Goal: Task Accomplishment & Management: Use online tool/utility

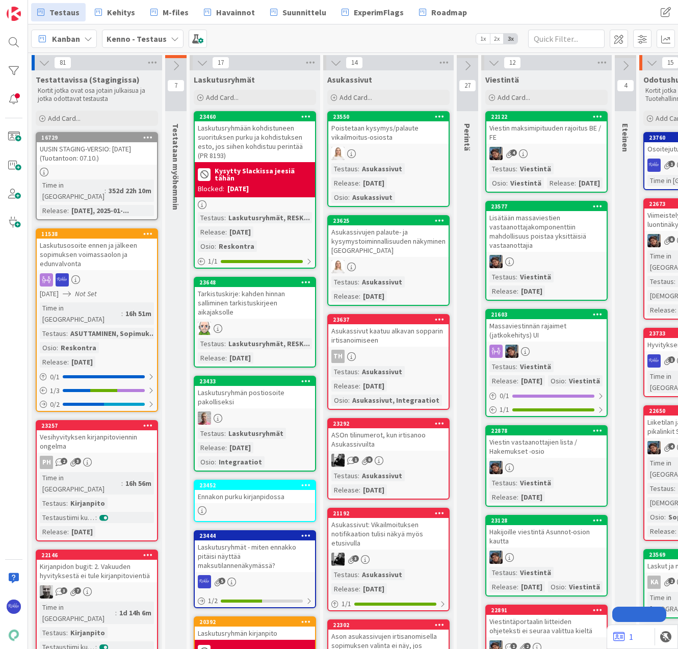
click at [656, 121] on span "Add Card..." at bounding box center [672, 118] width 33 height 9
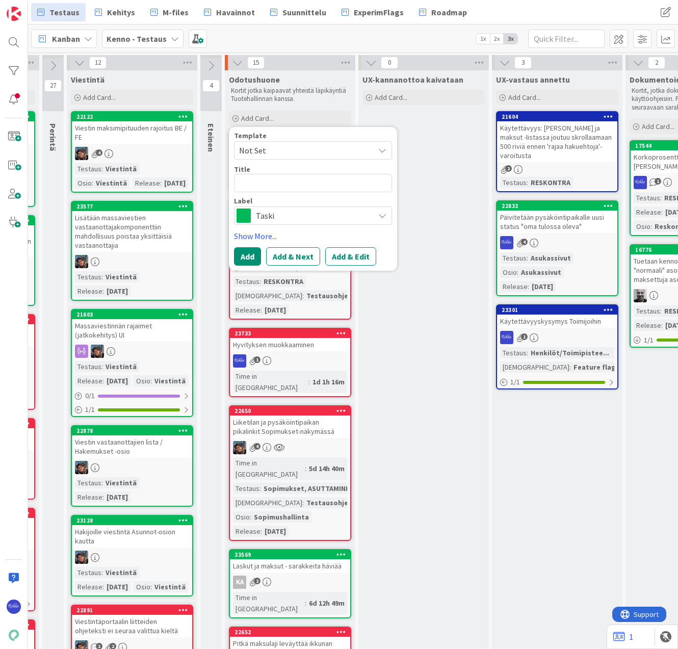
click at [284, 150] on span "Not Set" at bounding box center [302, 150] width 127 height 13
click at [287, 191] on span "Bugi" at bounding box center [321, 194] width 146 height 13
type textarea "x"
drag, startPoint x: 286, startPoint y: 183, endPoint x: 226, endPoint y: 175, distance: 60.1
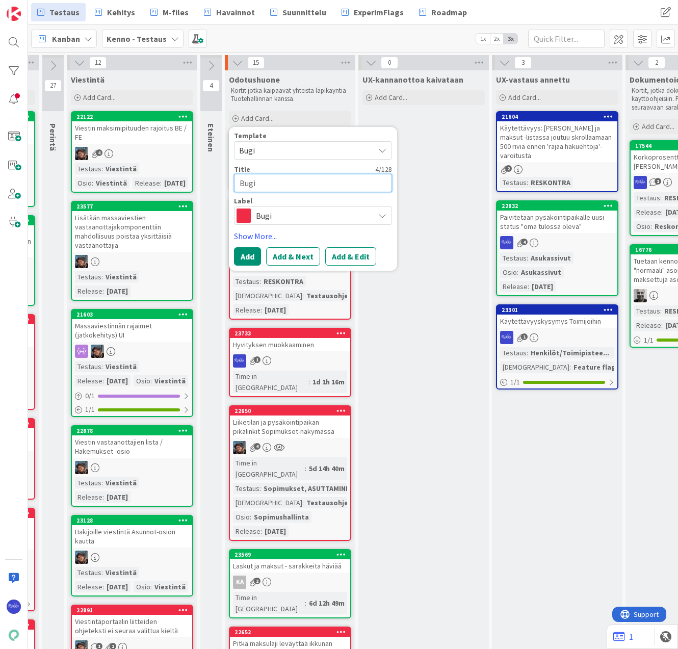
type textarea "A"
type textarea "x"
type textarea "As"
type textarea "x"
type textarea "Aso"
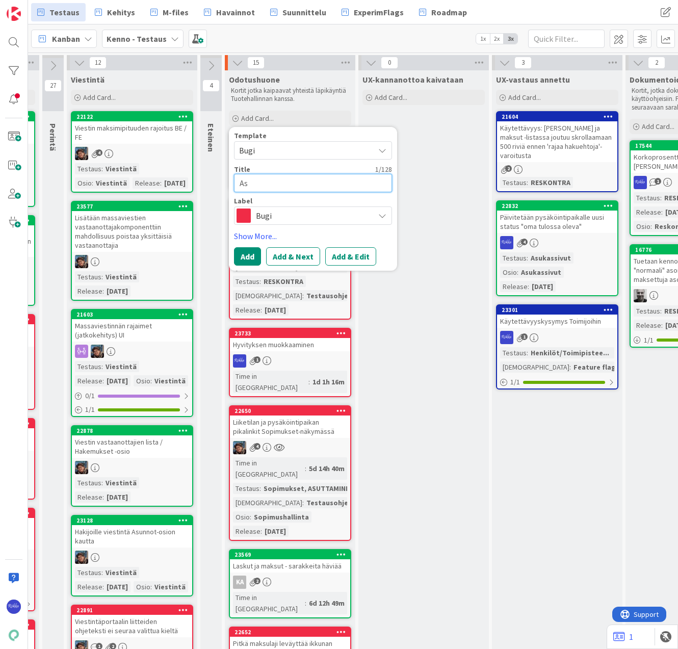
type textarea "x"
type textarea "Asom"
type textarea "x"
type textarea "Asoma"
type textarea "x"
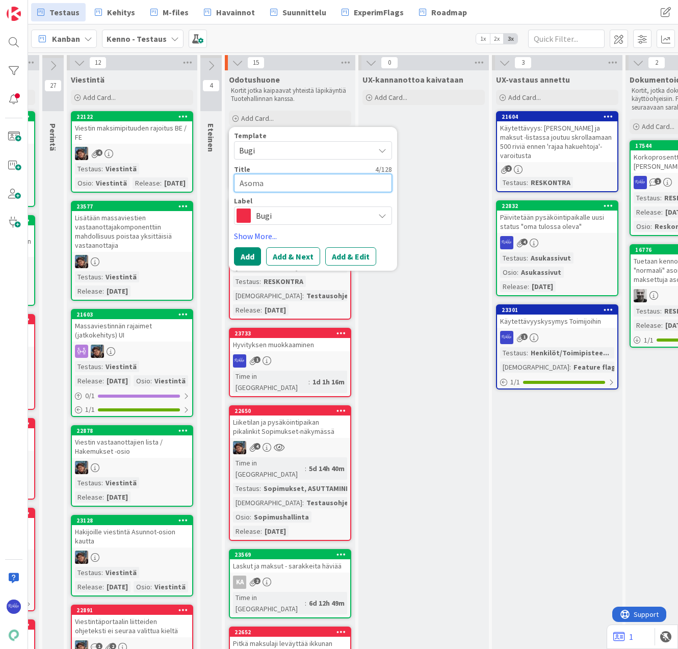
type textarea "Asomak"
type textarea "x"
type textarea "Asomaks"
type textarea "x"
type textarea "Asomaksu"
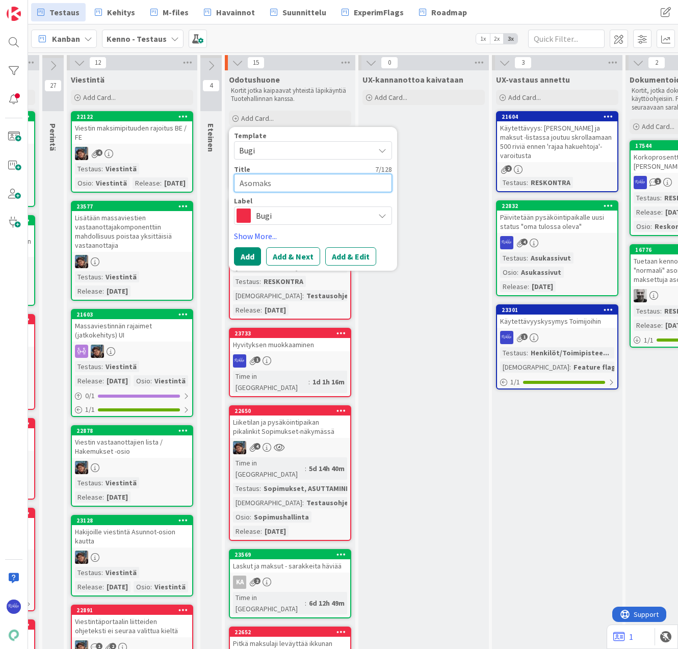
type textarea "x"
type textarea "Asomaksuj"
type textarea "x"
type textarea "Asomaksuje"
type textarea "x"
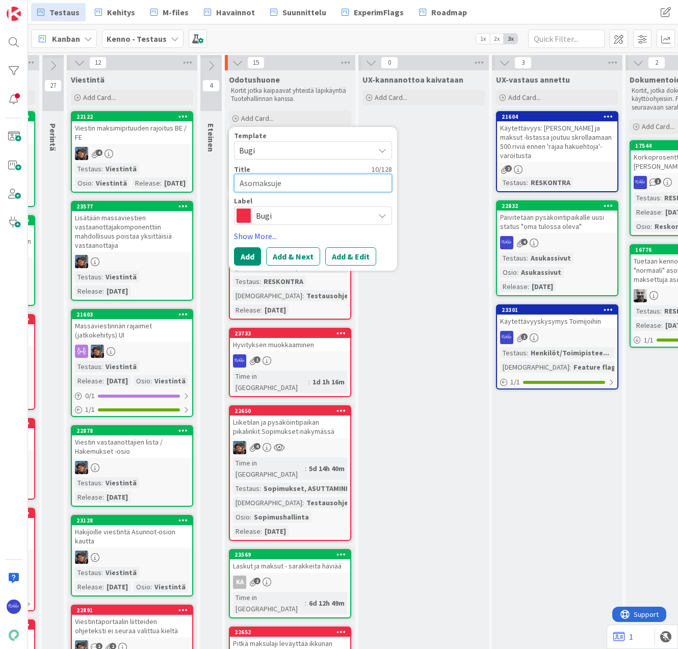
type textarea "Asomaksujen"
type textarea "x"
type textarea "Asomaksujen"
type textarea "x"
type textarea "Asomaksujen e"
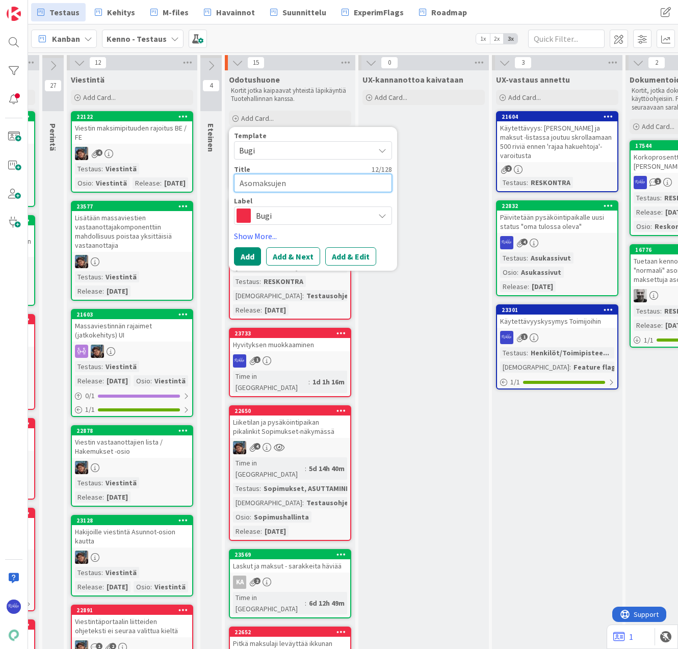
type textarea "x"
type textarea "Asomaksujen er"
type textarea "x"
type textarea "Asomaksujen erä"
type textarea "x"
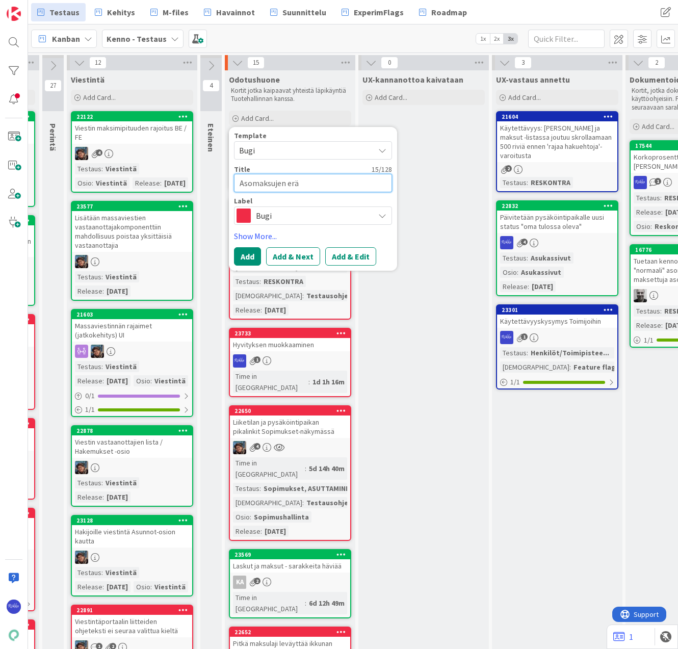
type textarea "Asomaksujen eräp"
type textarea "x"
type textarea "Asomaksujen eräpä"
type textarea "x"
type textarea "Asomaksujen eräpäi"
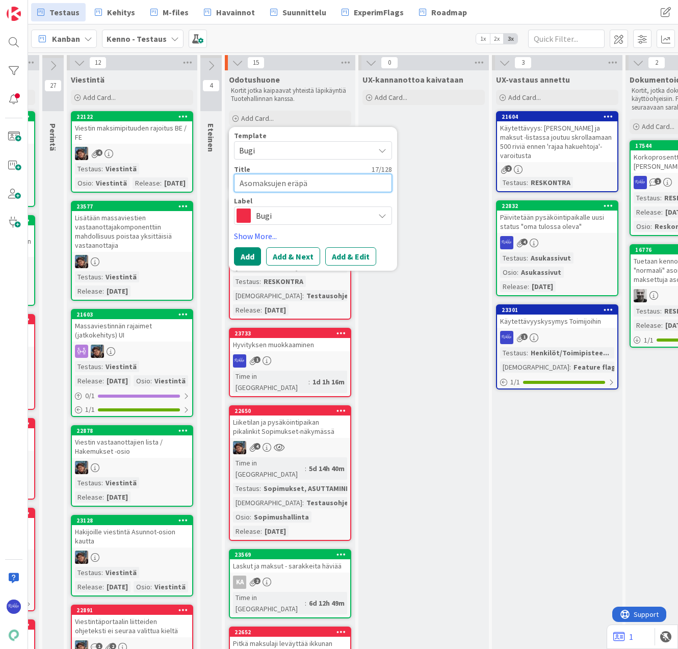
type textarea "x"
type textarea "Asomaksujen eräpäiv"
type textarea "x"
type textarea "Asomaksujen eräpäivä"
type textarea "x"
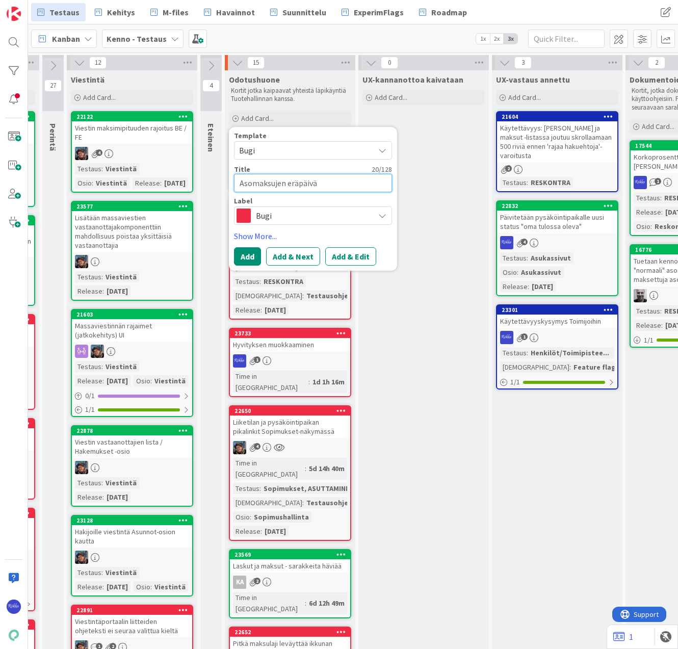
type textarea "Asomaksujen eräpäivä?"
type textarea "x"
type textarea "Asomaksujen eräpäivä?"
click at [318, 212] on span "Bugi" at bounding box center [312, 216] width 113 height 14
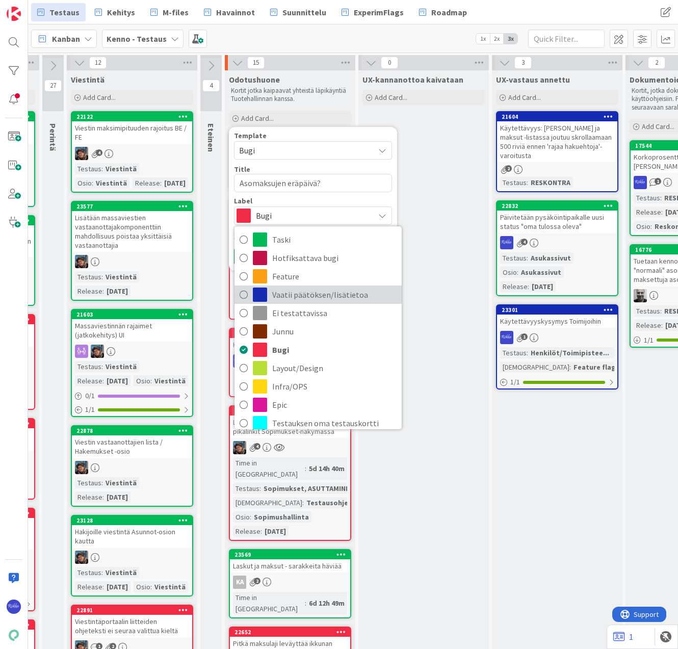
click at [320, 295] on span "Vaatii päätöksen/lisätietoa" at bounding box center [334, 294] width 124 height 15
type textarea "x"
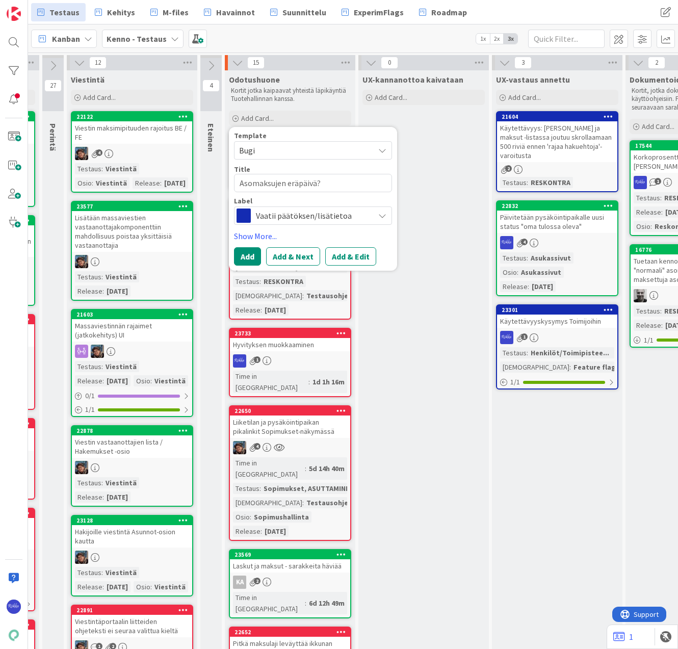
click at [342, 254] on button "Add & Edit" at bounding box center [350, 256] width 51 height 18
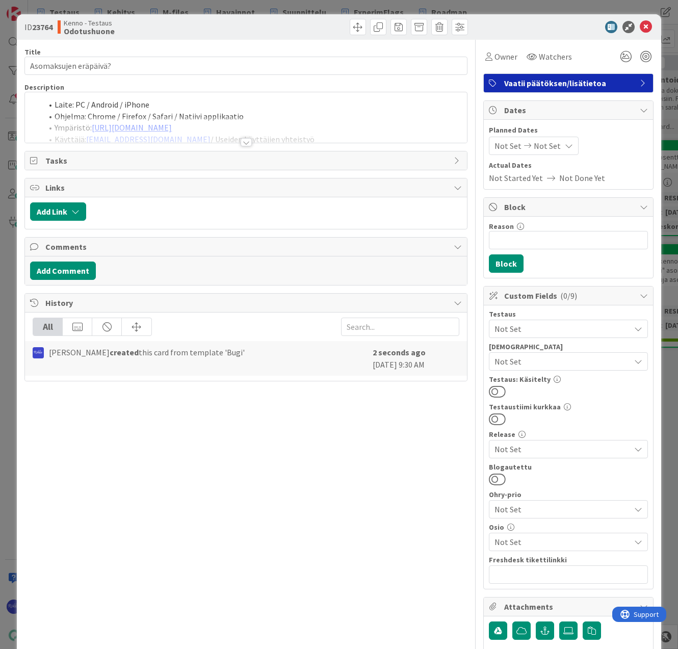
click at [245, 142] on div at bounding box center [246, 142] width 11 height 8
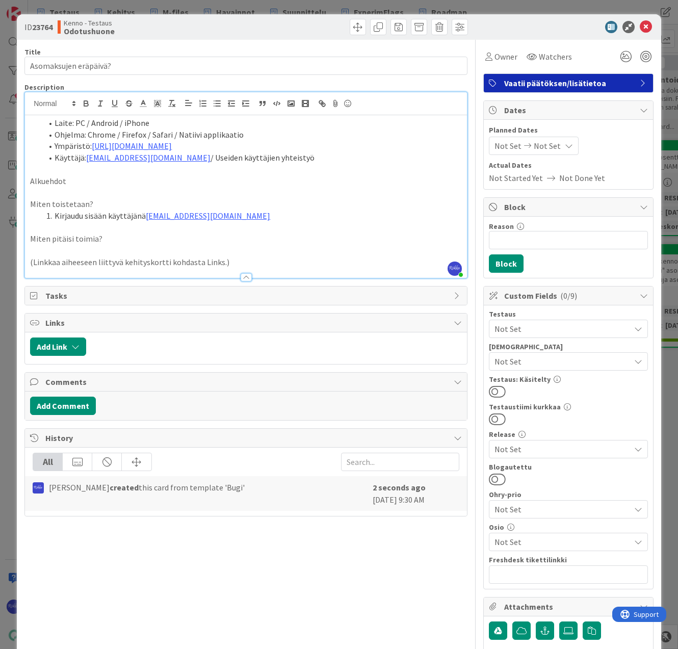
click at [256, 217] on li "Kirjaudu sisään käyttäjänä [EMAIL_ADDRESS][DOMAIN_NAME]" at bounding box center [252, 216] width 420 height 12
click at [122, 177] on p "Alkuehdot" at bounding box center [246, 181] width 432 height 12
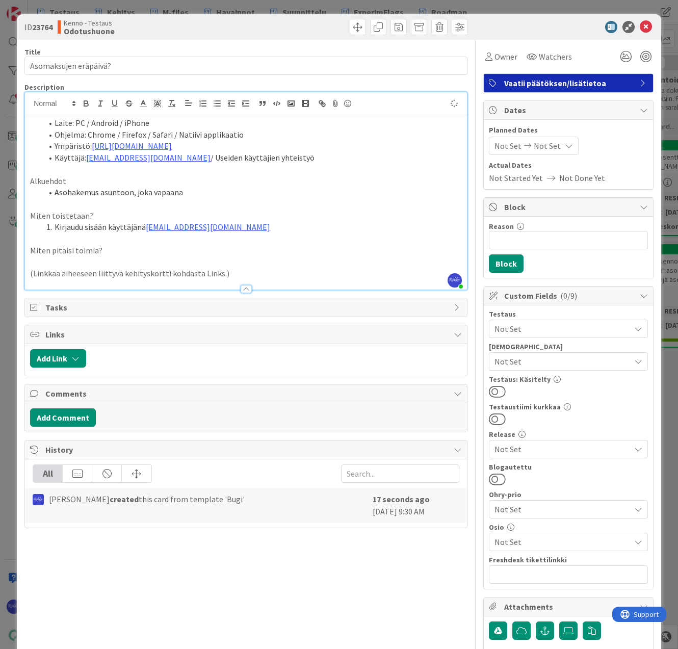
click at [255, 226] on li "Kirjaudu sisään käyttäjänä [EMAIL_ADDRESS][DOMAIN_NAME]" at bounding box center [252, 227] width 420 height 12
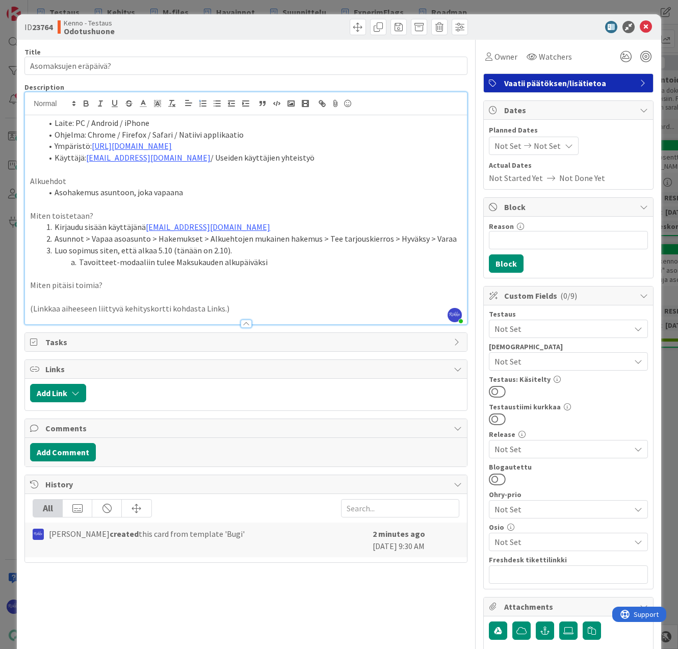
click at [295, 262] on li "Tavoitteet-modaaliin tulee Maksukauden alkupäiväksi" at bounding box center [252, 262] width 420 height 12
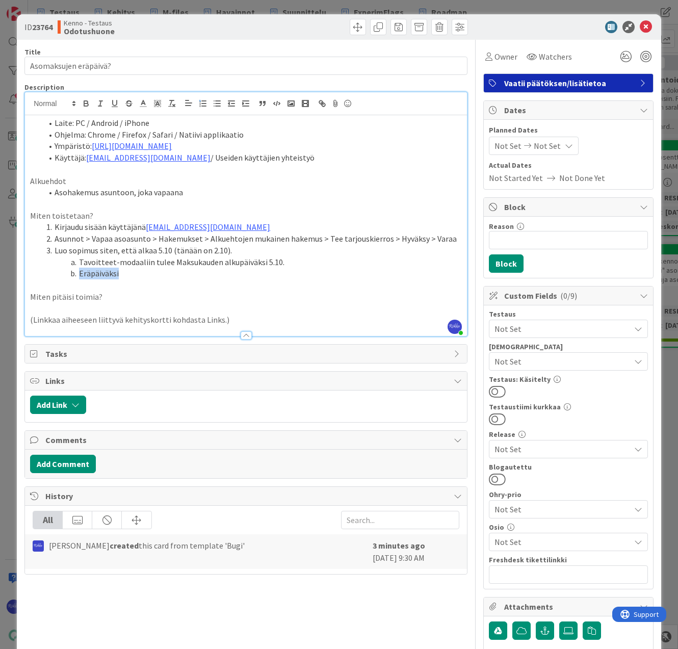
drag, startPoint x: 80, startPoint y: 273, endPoint x: 122, endPoint y: 277, distance: 42.5
click at [122, 277] on li "Eräpäiväksi" at bounding box center [252, 274] width 420 height 12
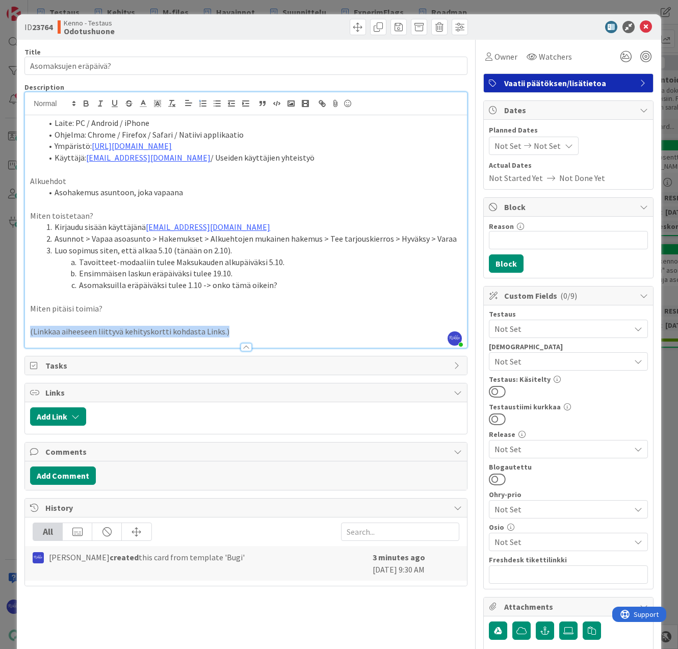
drag, startPoint x: 237, startPoint y: 328, endPoint x: 5, endPoint y: 331, distance: 232.0
click at [4, 331] on div "ID 23764 Kenno - Testaus Odotushuone Title 21 / 128 Asomaksujen eräpäivä? Descr…" at bounding box center [339, 324] width 678 height 649
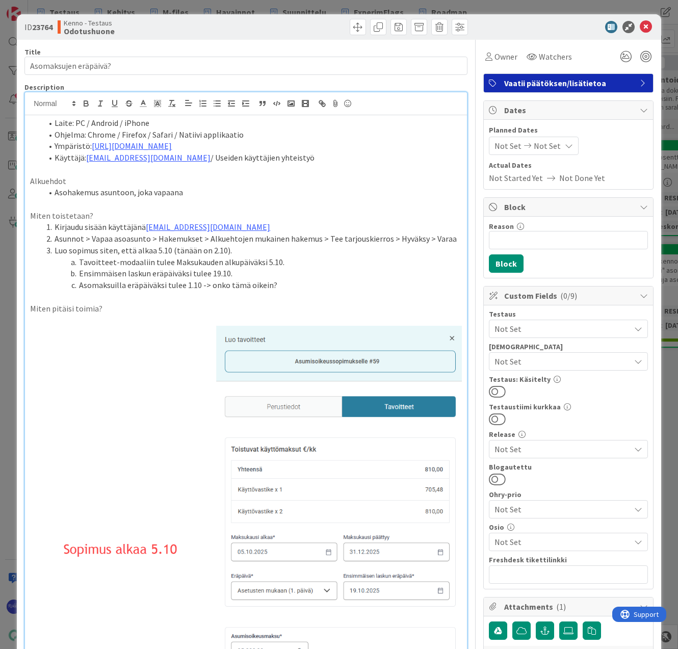
click at [565, 361] on span "Not Set" at bounding box center [563, 361] width 136 height 12
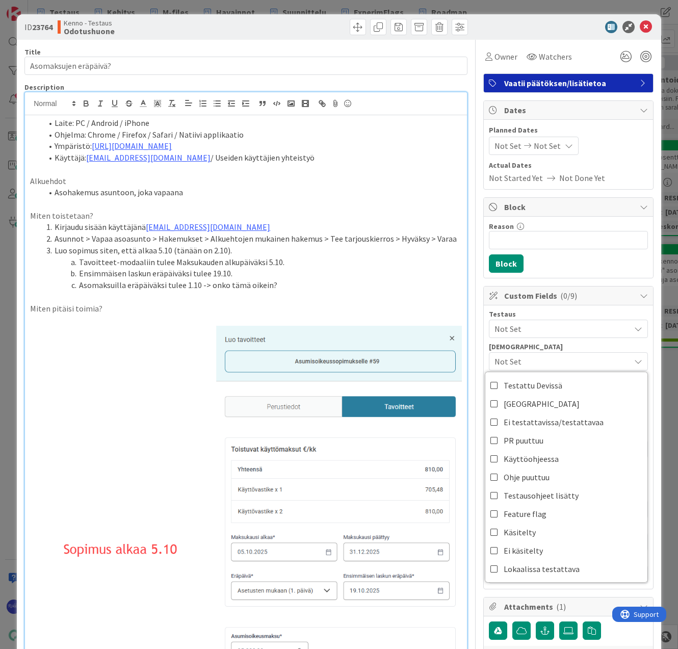
click at [555, 327] on span "Not Set" at bounding box center [563, 329] width 136 height 12
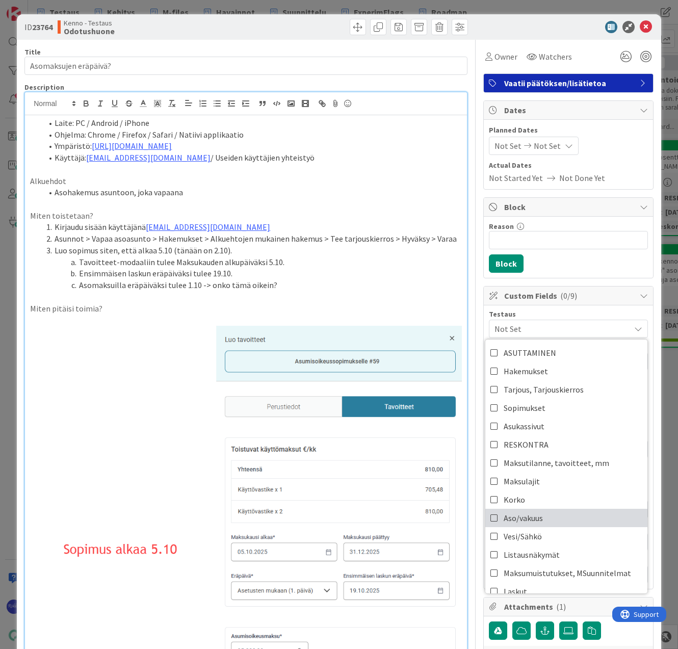
click at [556, 512] on link "Aso/vakuus" at bounding box center [566, 518] width 162 height 18
click at [585, 275] on div "Reason 0 / 256 Block" at bounding box center [568, 247] width 169 height 61
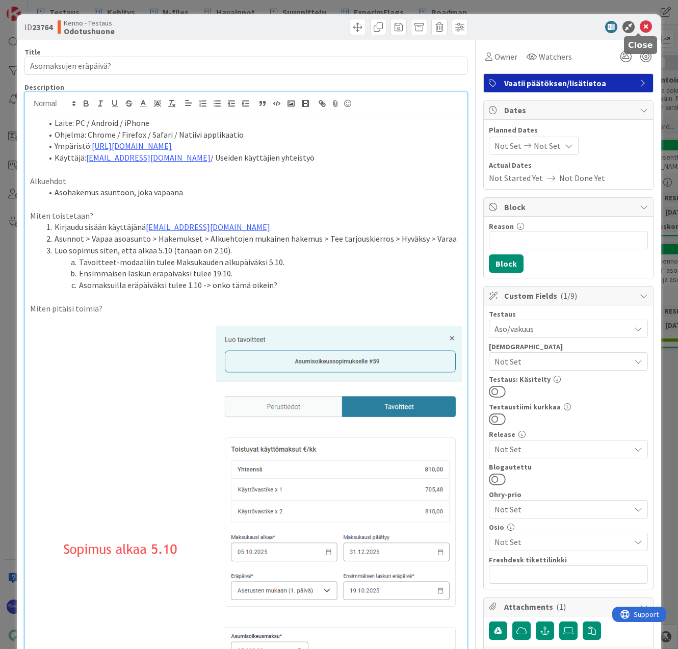
click at [640, 23] on icon at bounding box center [646, 27] width 12 height 12
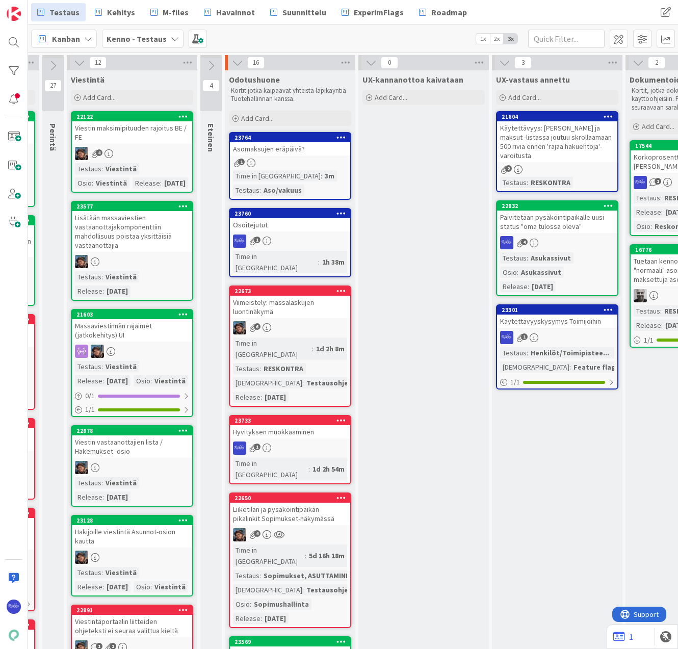
click at [283, 120] on div "Add Card..." at bounding box center [290, 118] width 122 height 15
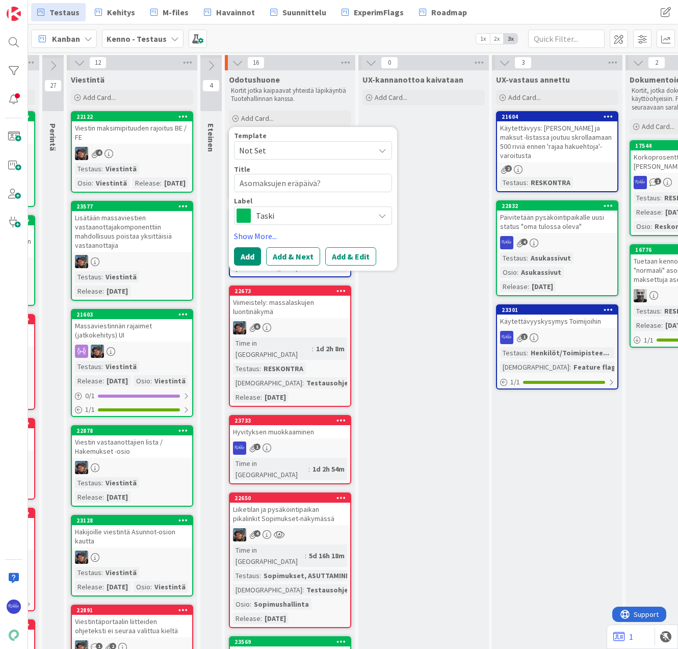
click at [290, 149] on span "Not Set" at bounding box center [302, 150] width 127 height 13
click at [305, 202] on link "Bugi" at bounding box center [318, 194] width 167 height 19
type textarea "x"
drag, startPoint x: 284, startPoint y: 182, endPoint x: 240, endPoint y: 184, distance: 43.9
click at [240, 184] on textarea "Bugi" at bounding box center [313, 183] width 158 height 18
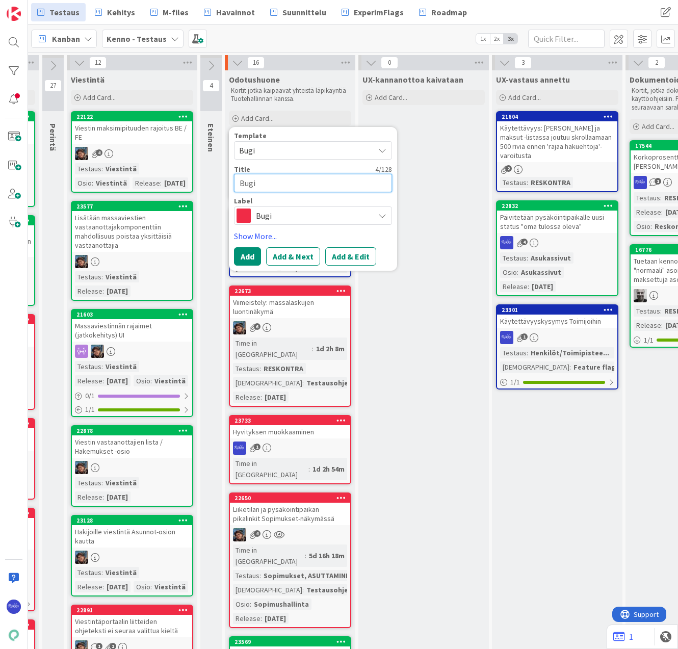
type textarea "N"
type textarea "x"
type textarea "Nä"
type textarea "x"
type textarea "Näy"
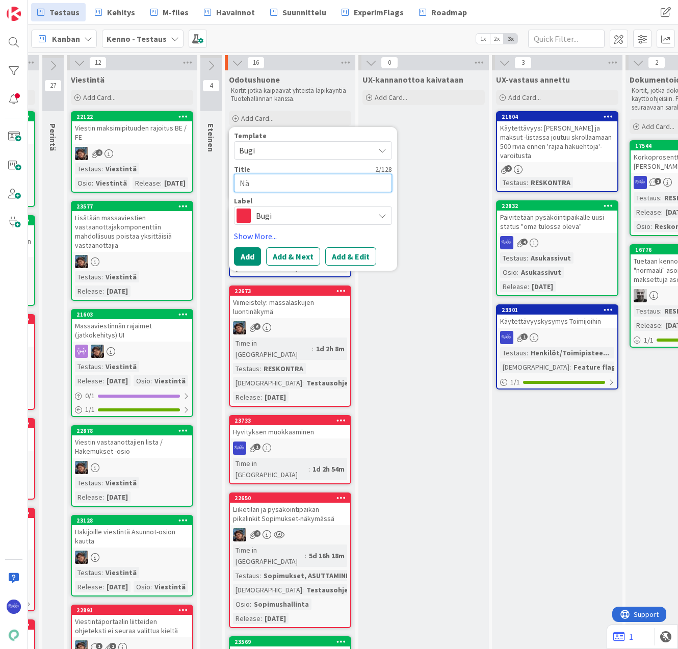
type textarea "x"
type textarea "Näyt"
type textarea "x"
type textarea "Näytö"
type textarea "x"
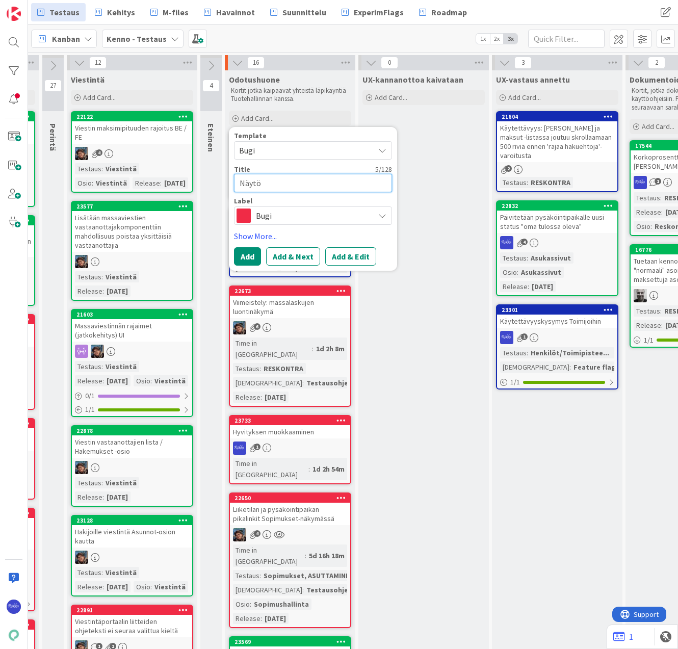
type textarea "Näytöl"
type textarea "x"
type textarea "Näytöll"
type textarea "x"
type textarea "Näytölle"
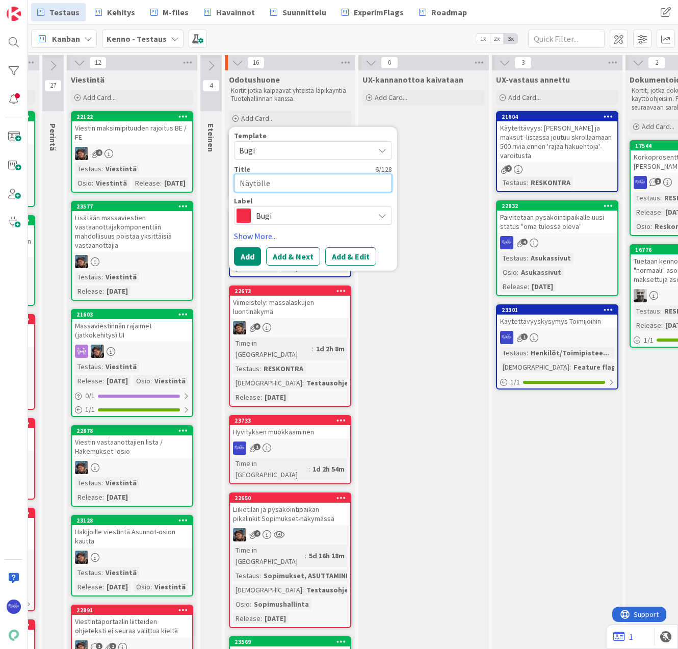
type textarea "x"
type textarea "Näytölle"
type textarea "x"
type textarea "Näytölle v"
type textarea "x"
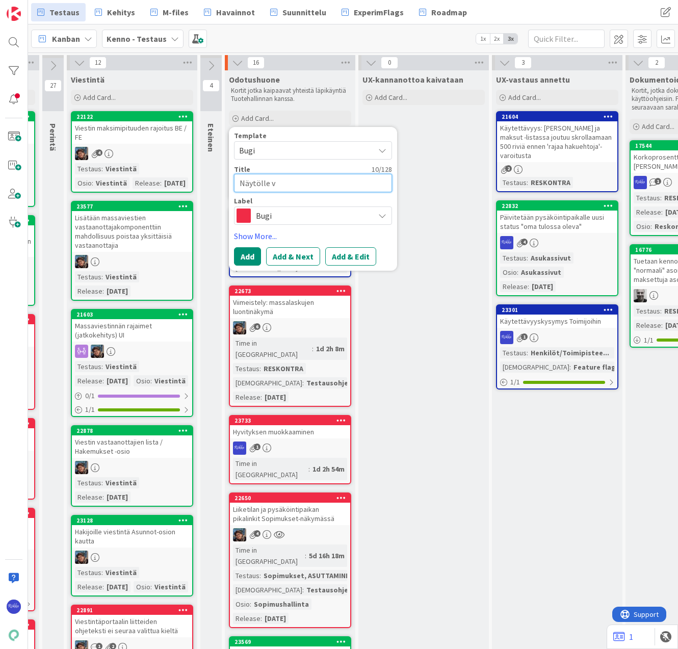
type textarea "Näytölle vo"
type textarea "x"
type textarea "Näytölle voi"
type textarea "x"
type textarea "Näytölle voi"
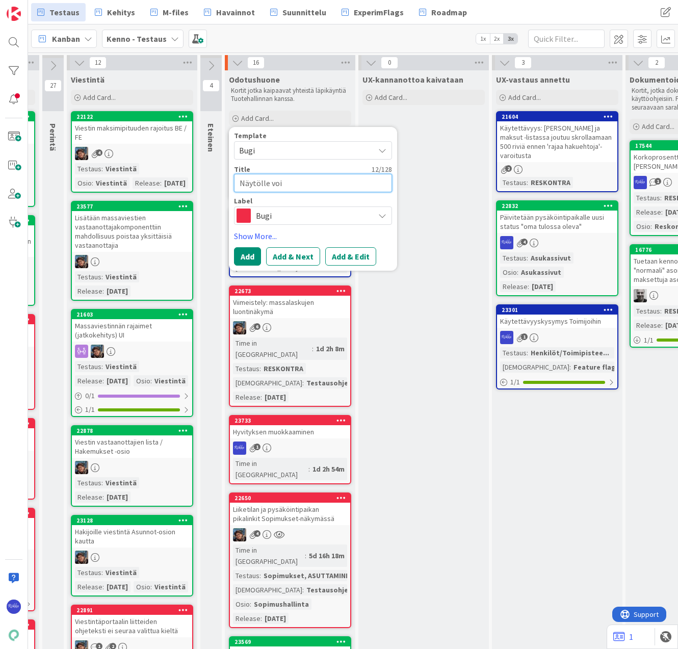
type textarea "x"
type textarea "Näytölle voi a"
type textarea "x"
type textarea "Näytölle voi an"
type textarea "x"
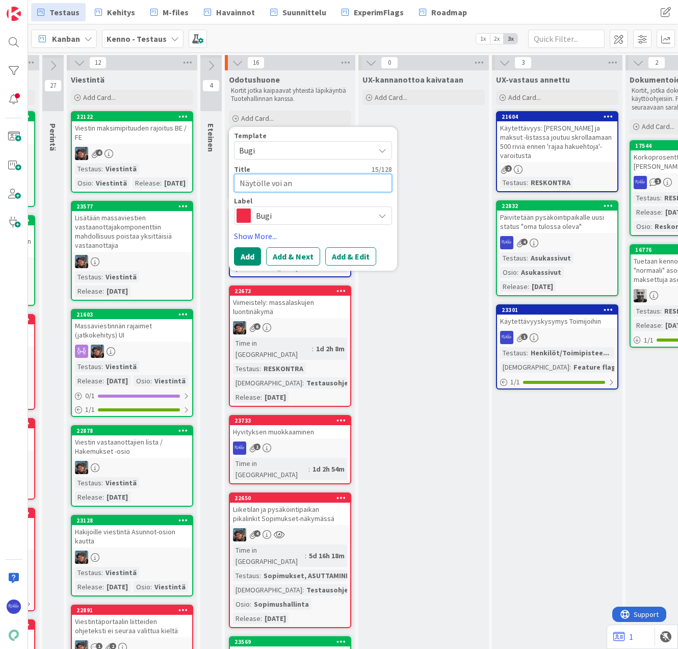
type textarea "Näytölle voi ant"
type textarea "x"
type textarea "Näytölle voi anta"
type textarea "x"
type textarea "Näytölle voi antaa"
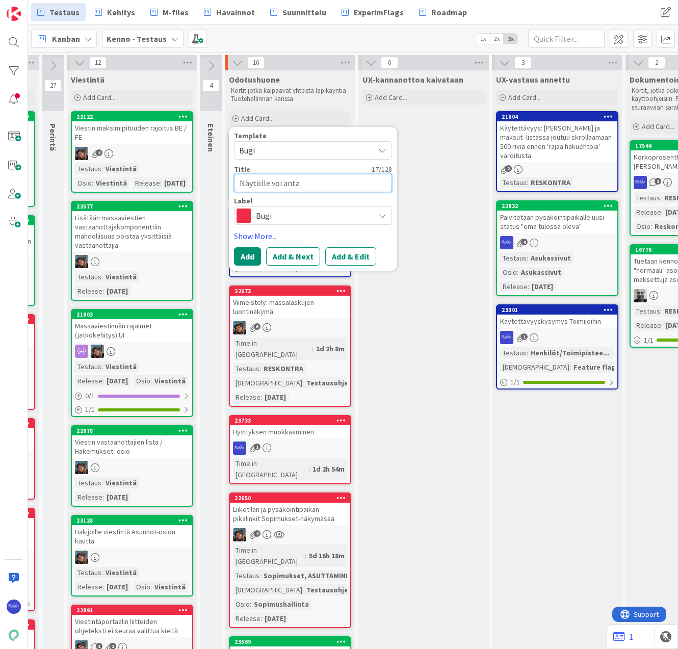
type textarea "x"
type textarea "Näytölle voi antaa"
type textarea "x"
type textarea "Näytölle voi antaa r"
type textarea "x"
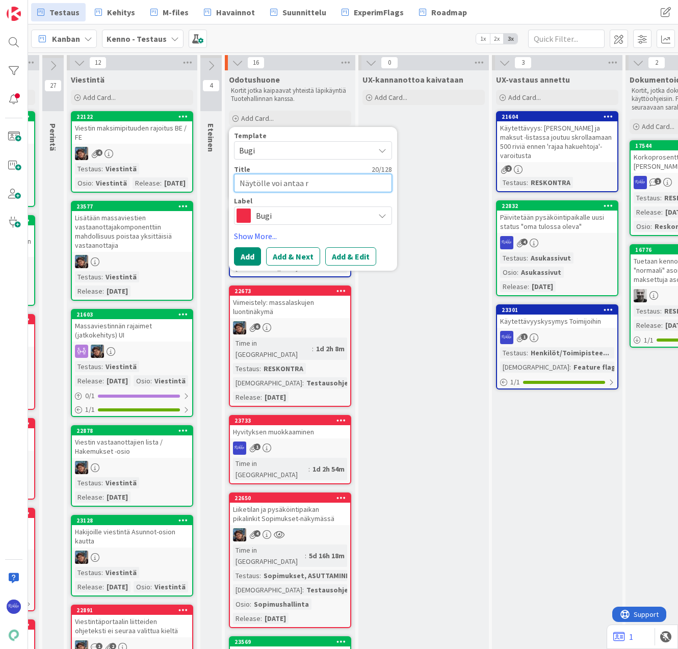
type textarea "Näytölle voi antaa ri"
type textarea "x"
type textarea "Näytölle voi antaa rit"
type textarea "x"
type textarea "Näytölle voi antaa riti"
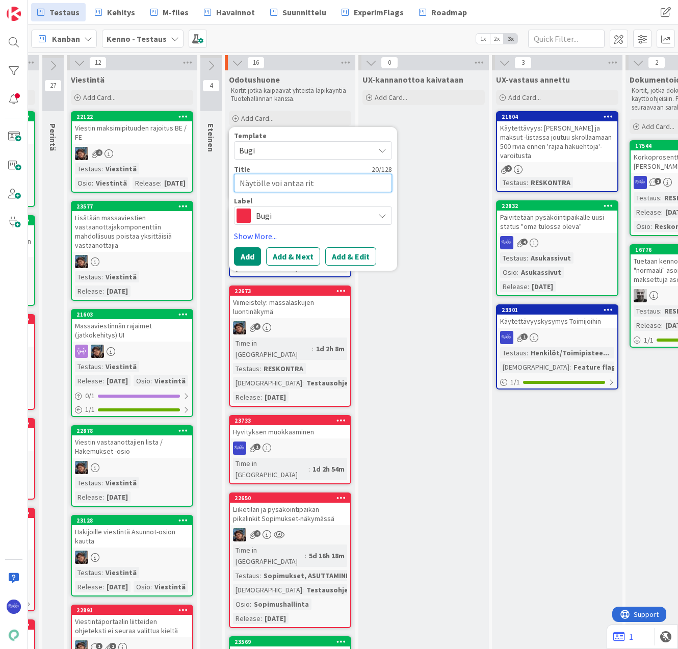
type textarea "x"
type textarea "Näytölle voi antaa ritis"
type textarea "x"
type textarea "Näytölle voi antaa riti"
type textarea "x"
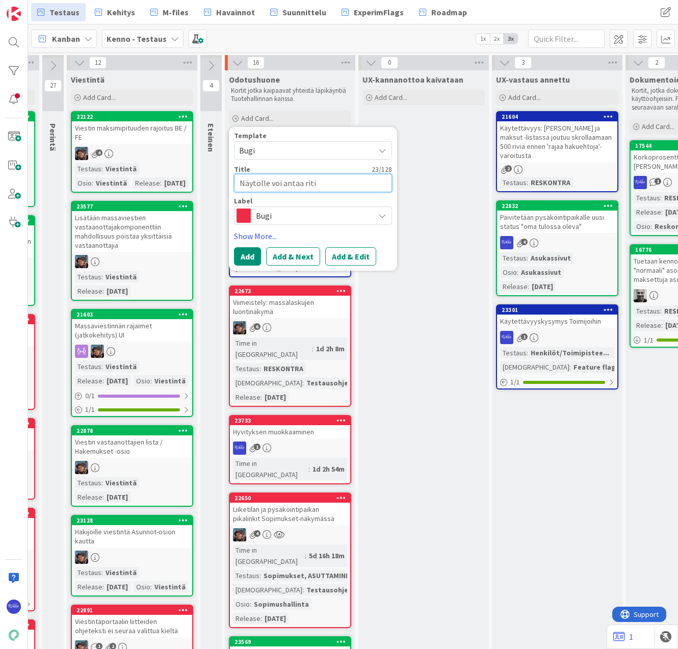
type textarea "Näytölle voi antaa rit"
type textarea "x"
type textarea "Näytölle voi antaa ri"
type textarea "x"
type textarea "Näytölle voi antaa ris"
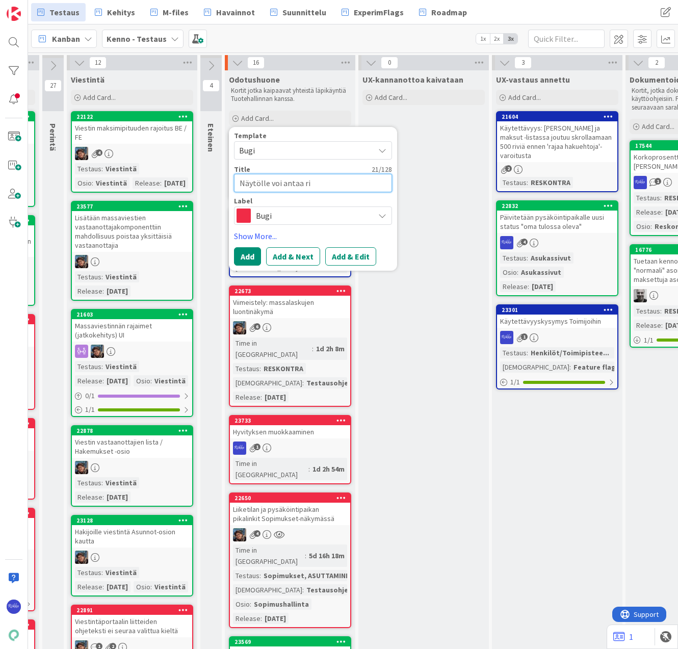
type textarea "x"
type textarea "Näytölle voi antaa rist"
type textarea "x"
type textarea "Näytölle voi antaa risti"
type textarea "x"
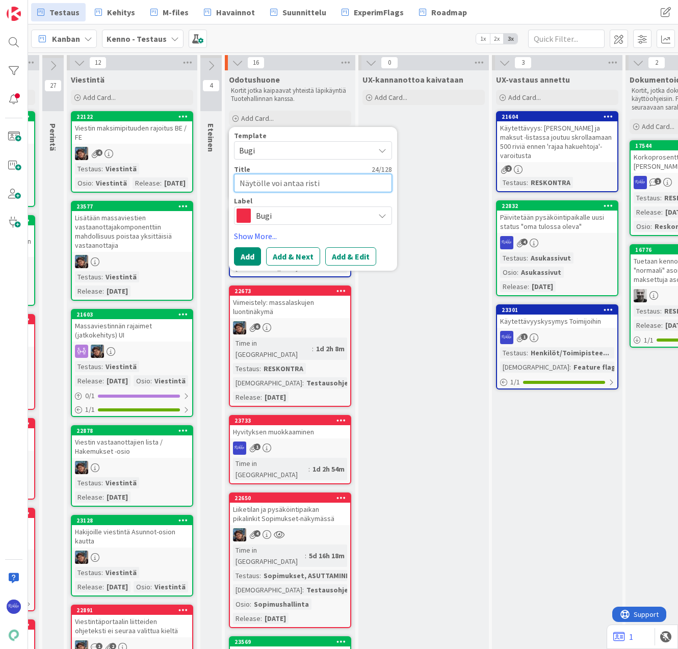
type textarea "Näytölle voi antaa ristik"
type textarea "x"
type textarea "Näytölle voi antaa ristikk"
type textarea "x"
type textarea "Näytölle voi antaa ristikkä"
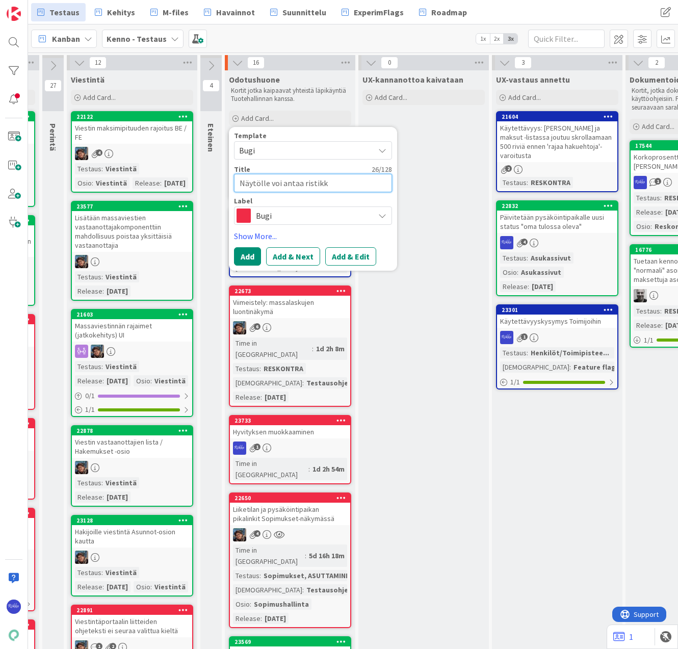
type textarea "x"
type textarea "Näytölle voi antaa ristikkäi"
type textarea "x"
type textarea "Näytölle voi antaa [DEMOGRAPHIC_DATA]"
type textarea "x"
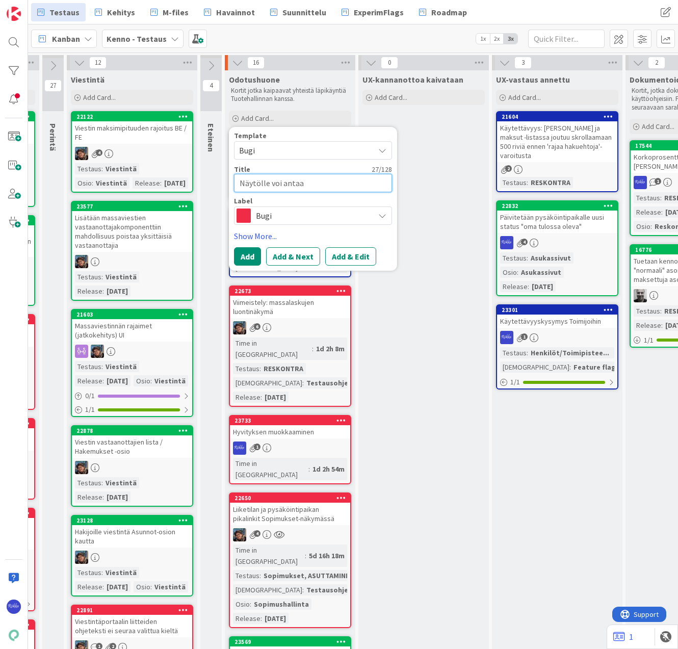
type textarea "Näytölle voi antaa [DEMOGRAPHIC_DATA]"
type textarea "x"
type textarea "Näytölle voi antaa ristikkäiset"
type textarea "x"
type textarea "Näytölle voi antaa ristikkäiset"
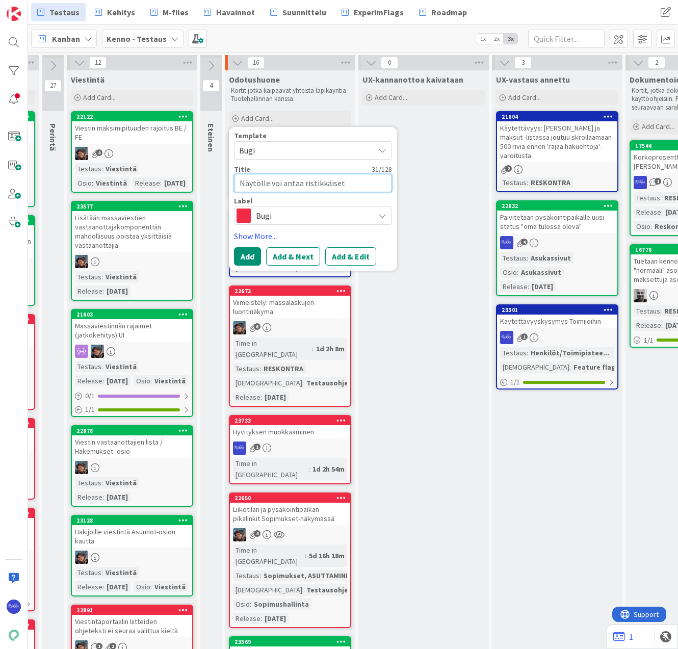
type textarea "x"
type textarea "Näytölle voi antaa ristikkäiset p"
type textarea "x"
type textarea "Näytölle voi antaa ristikkäiset pä"
type textarea "x"
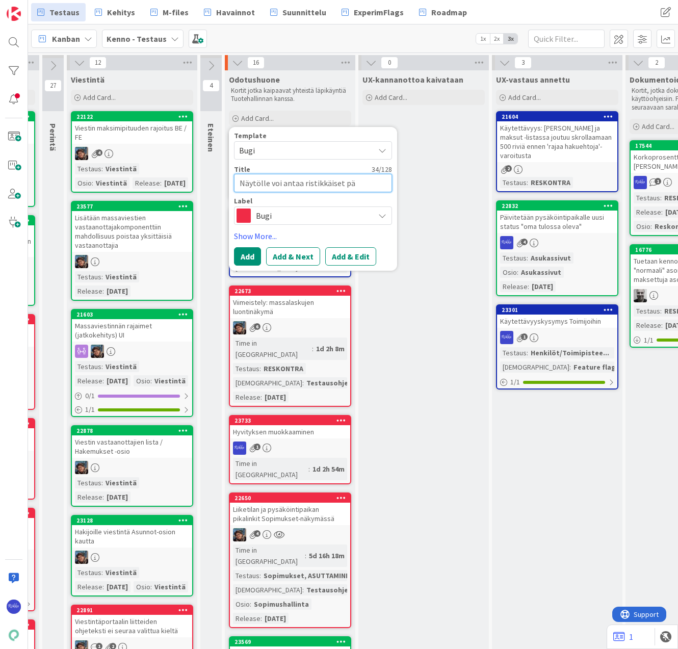
type textarea "Näytölle voi antaa ristikkäiset päi"
type textarea "x"
type textarea "Näytölle voi antaa ristikkäiset päiv"
type textarea "x"
type textarea "Näytölle voi antaa ristikkäiset päivä"
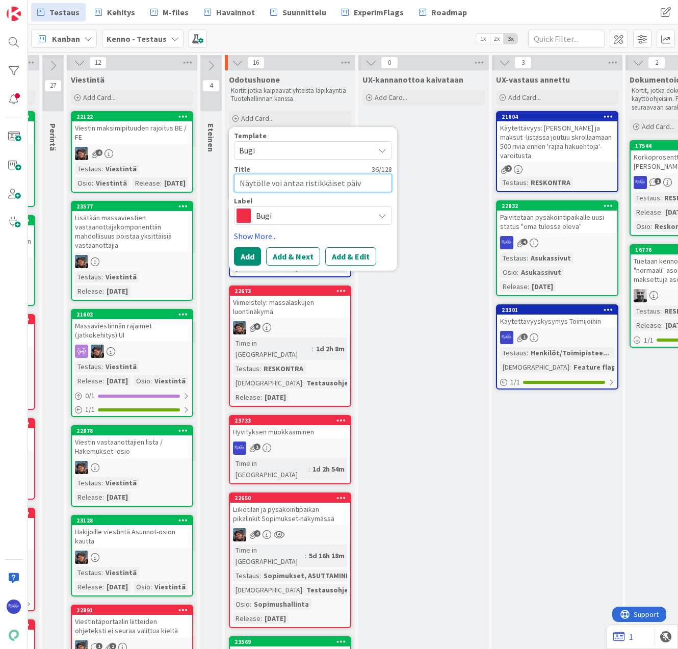
type textarea "x"
type textarea "Näytölle voi antaa ristikkäiset päivät"
type textarea "x"
type textarea "Näytölle voi antaa ristikkäiset päivät"
click at [346, 251] on button "Add & Edit" at bounding box center [350, 256] width 51 height 18
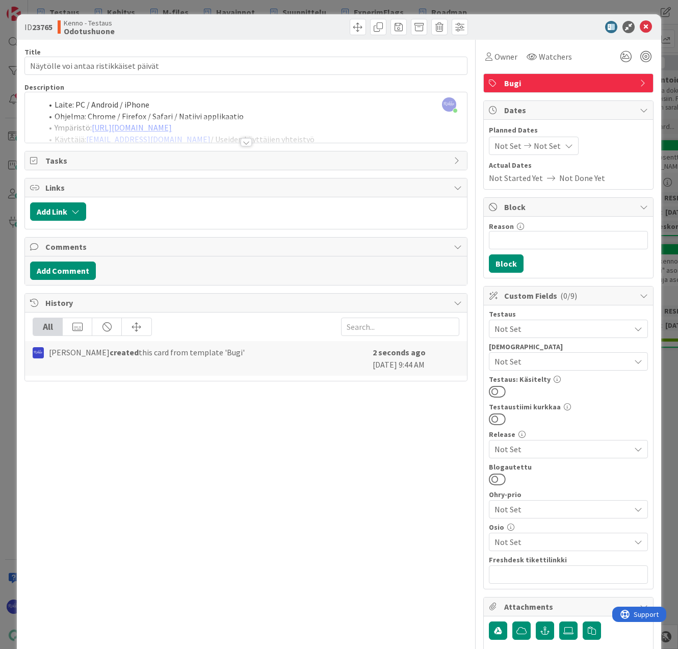
click at [241, 143] on div at bounding box center [246, 142] width 11 height 8
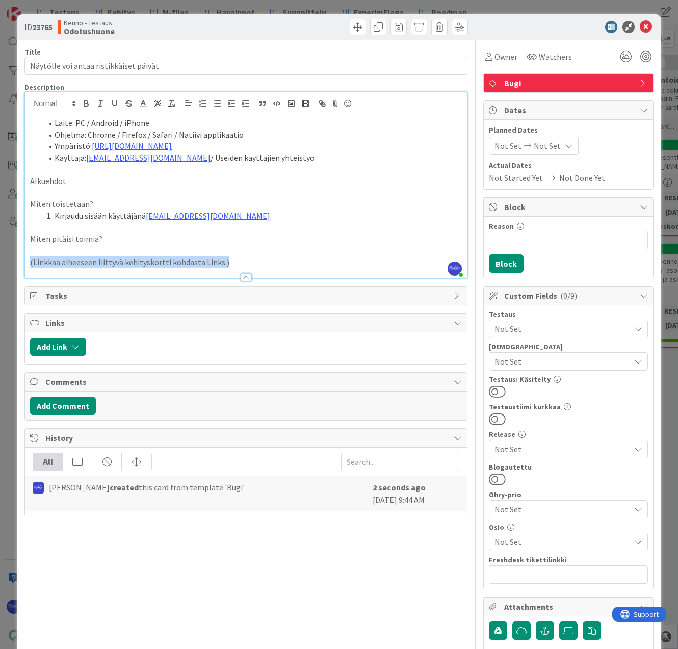
drag, startPoint x: 232, startPoint y: 261, endPoint x: 24, endPoint y: 263, distance: 207.0
click at [25, 263] on div "Laite: PC / Android / iPhone Ohjelma: Chrome / Firefox / Safari / Natiivi appli…" at bounding box center [246, 196] width 442 height 163
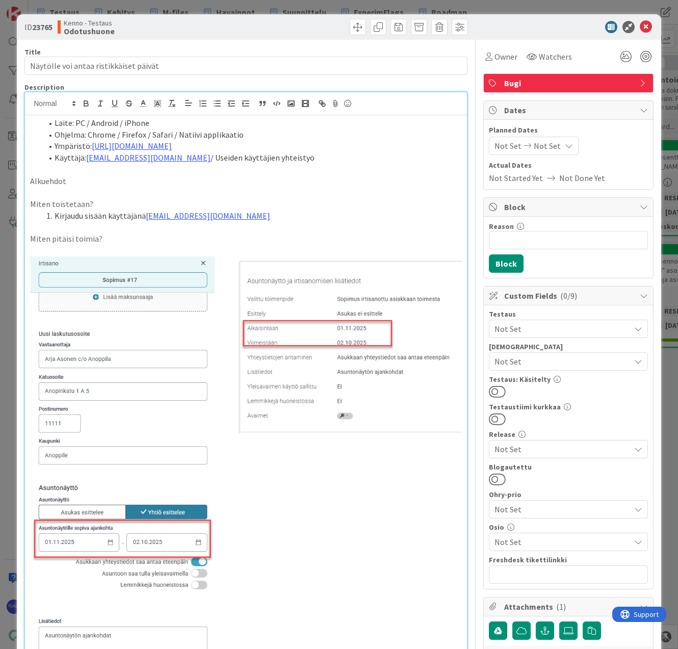
click at [501, 56] on span "Owner" at bounding box center [506, 56] width 23 height 12
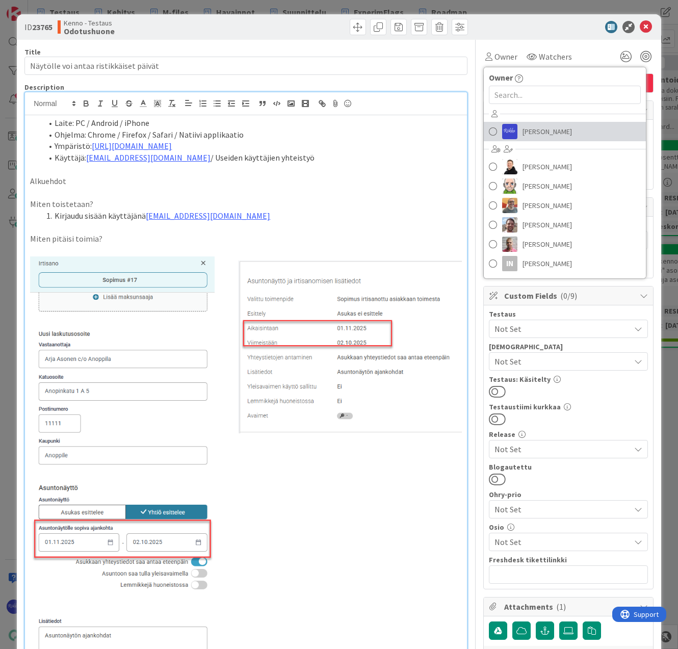
click at [541, 136] on span "[PERSON_NAME]" at bounding box center [547, 131] width 49 height 15
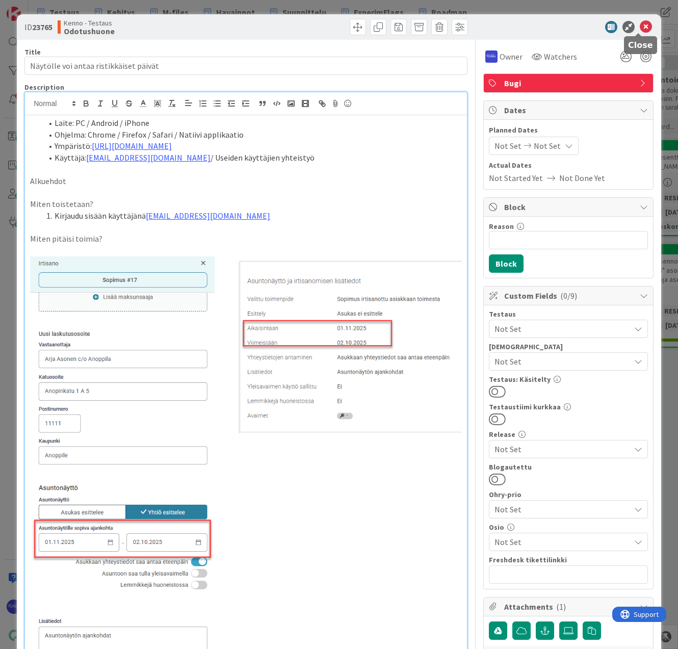
click at [641, 24] on icon at bounding box center [646, 27] width 12 height 12
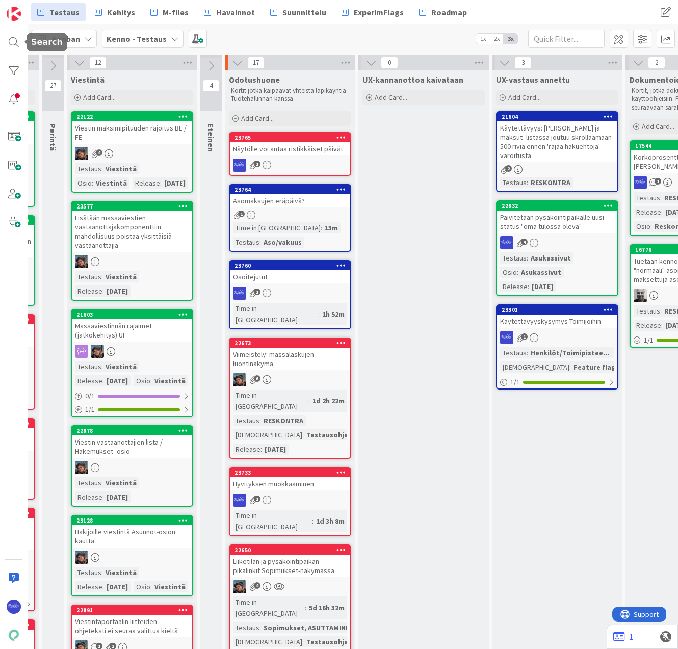
click at [12, 43] on div at bounding box center [14, 42] width 20 height 20
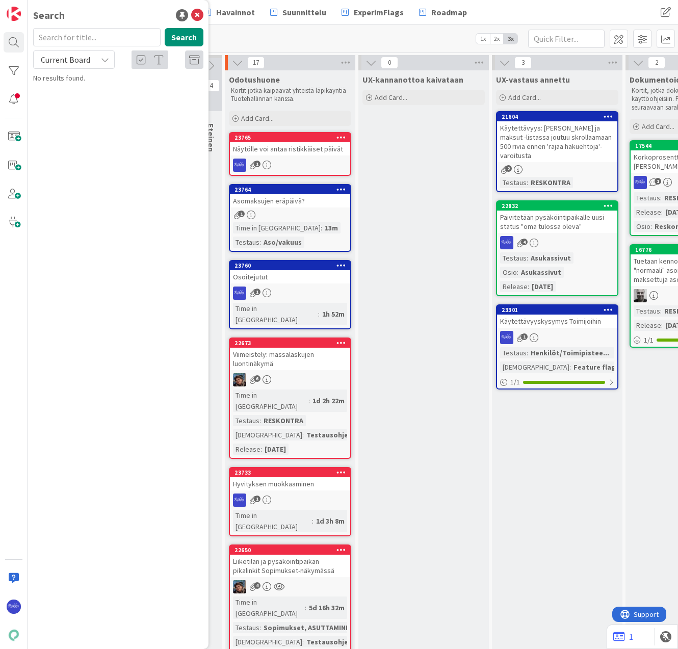
click at [82, 36] on input "text" at bounding box center [96, 37] width 127 height 18
type input "21349"
click at [103, 89] on span "Edunvalvojaksi yritys ja sopimuksen verkkolaskutusosoite" at bounding box center [114, 95] width 134 height 20
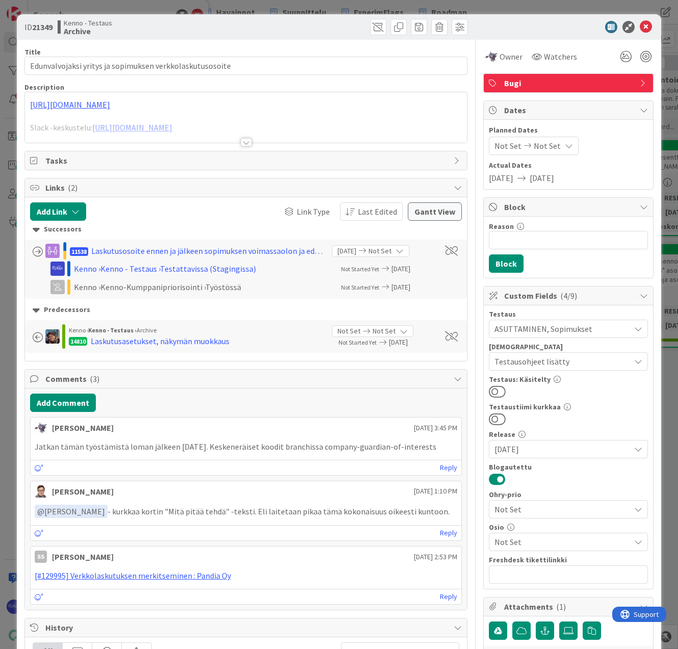
click at [241, 143] on div at bounding box center [246, 142] width 11 height 8
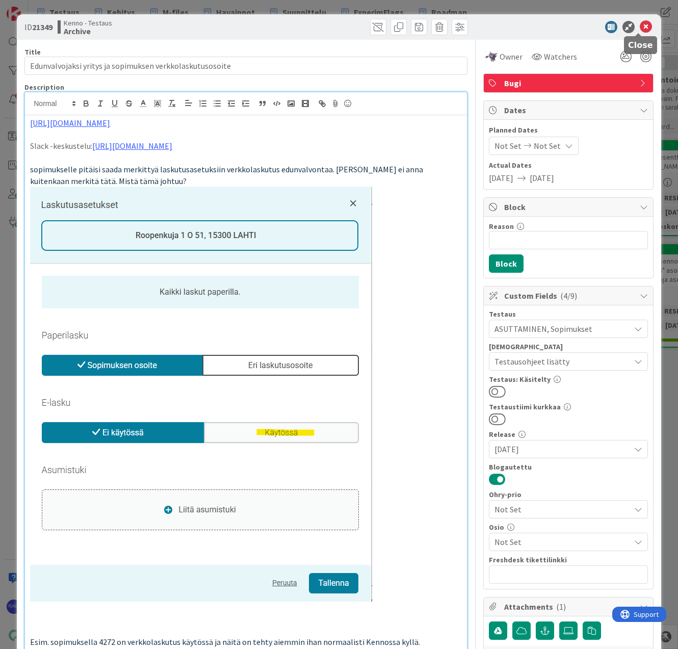
click at [640, 26] on icon at bounding box center [646, 27] width 12 height 12
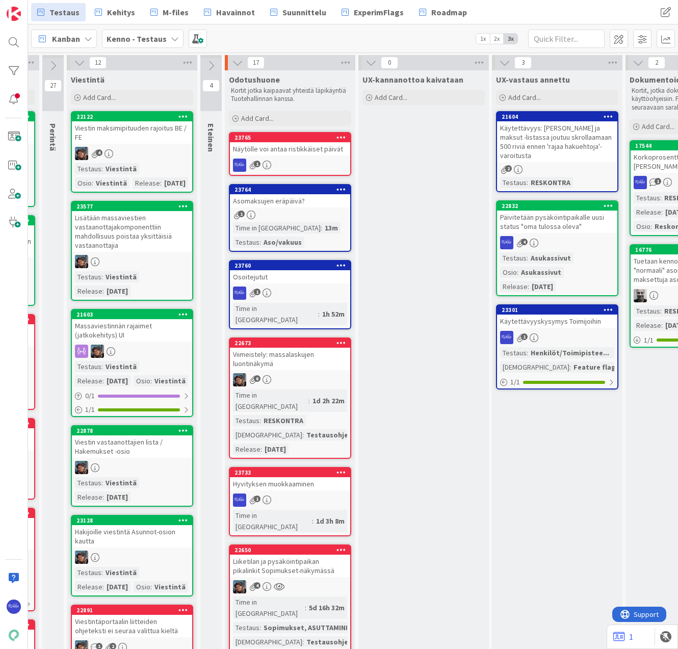
click at [295, 274] on div "Osoitejutut" at bounding box center [290, 276] width 120 height 13
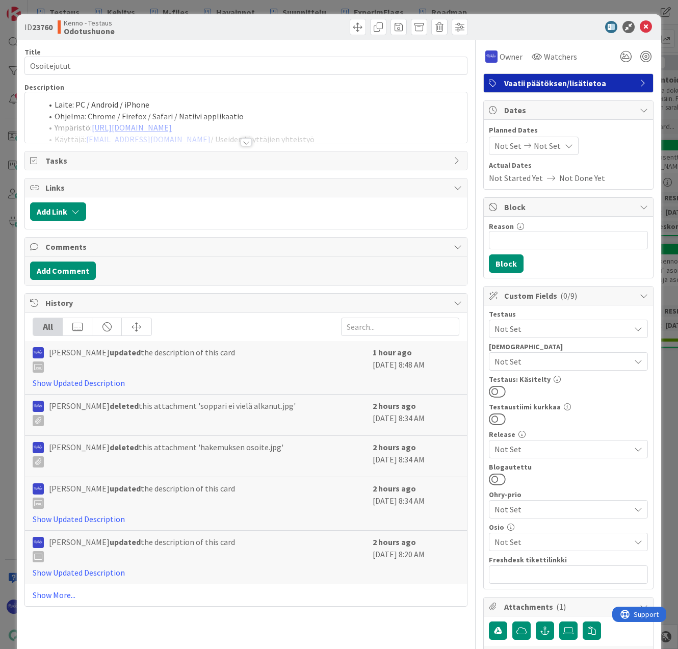
click at [241, 142] on div at bounding box center [246, 142] width 11 height 8
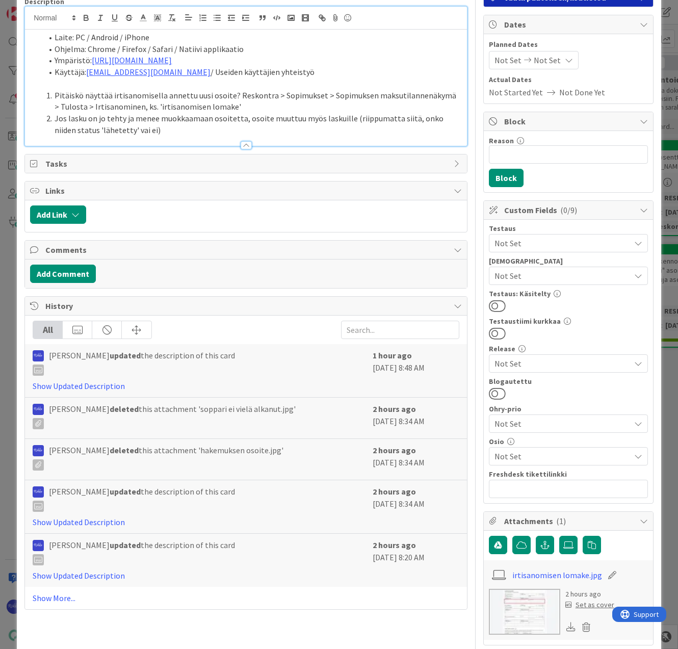
scroll to position [225, 0]
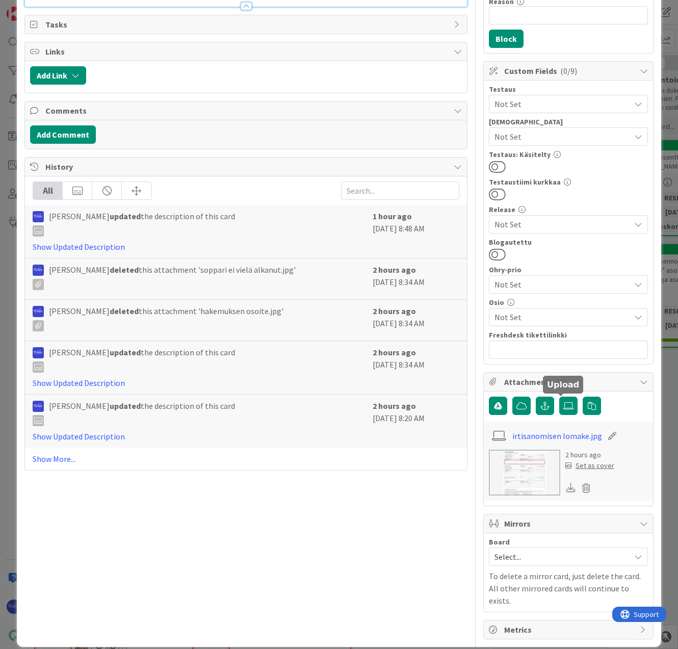
click at [561, 410] on label at bounding box center [568, 406] width 18 height 18
click at [559, 397] on input "file" at bounding box center [559, 397] width 0 height 0
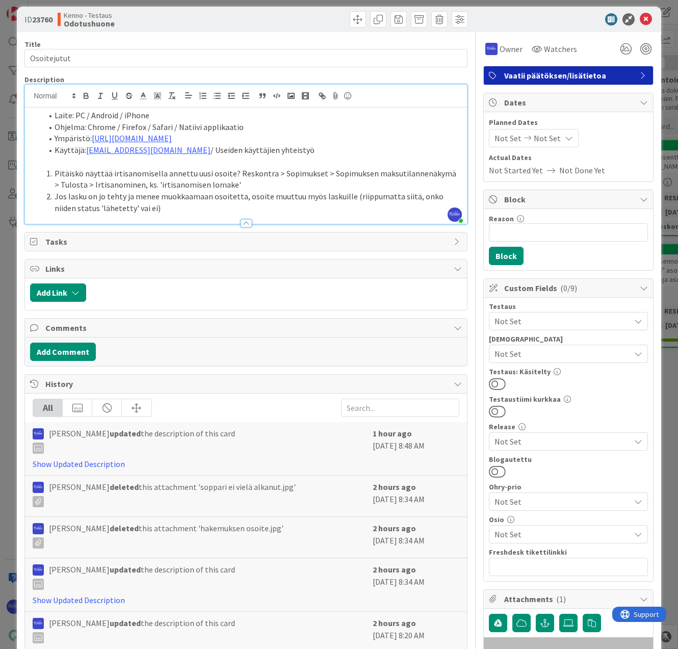
scroll to position [7, 0]
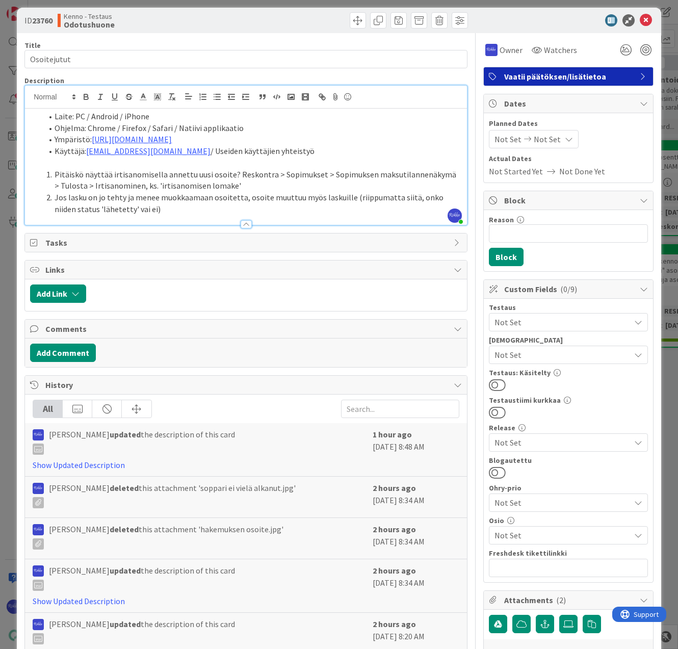
click at [189, 210] on li "Jos lasku on jo tehty ja menee muokkaamaan osoitetta, osoite muuttuu myös lasku…" at bounding box center [252, 203] width 420 height 23
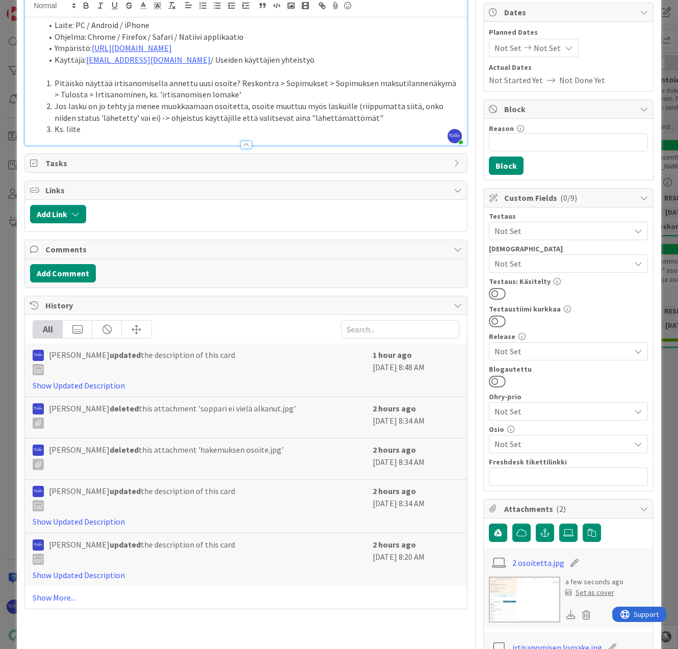
scroll to position [0, 0]
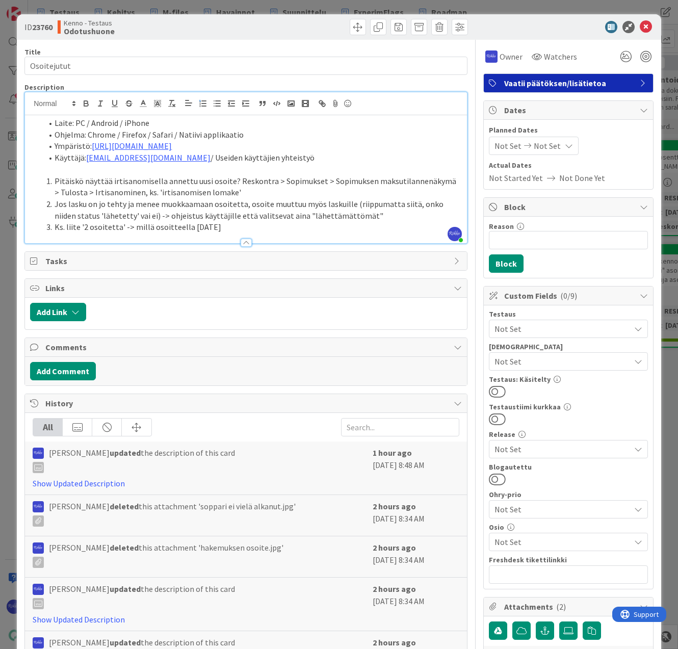
click at [203, 226] on li "Ks. liite '2 osoitetta' -> millä osoitteella [DATE]" at bounding box center [252, 227] width 420 height 12
click at [227, 226] on li "Ks. liite '2 osoitetta' -> millä osoitteella [DATE]" at bounding box center [252, 227] width 420 height 12
click at [640, 25] on icon at bounding box center [646, 27] width 12 height 12
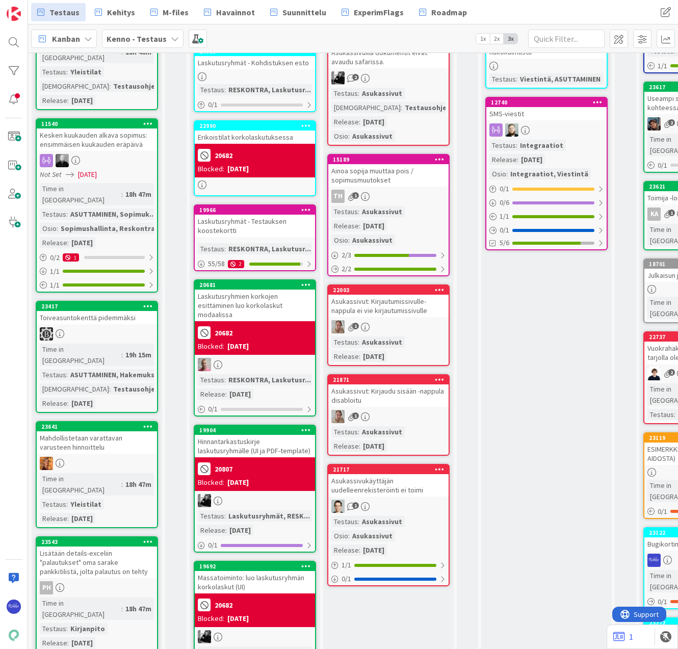
scroll to position [1122, 0]
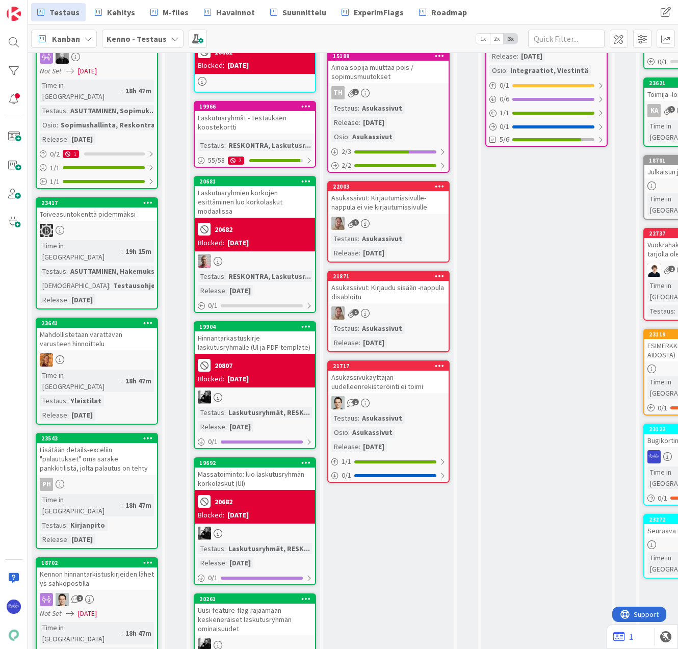
click at [103, 328] on div "Mahdollistetaan varattavan varusteen hinnoittelu" at bounding box center [97, 339] width 120 height 22
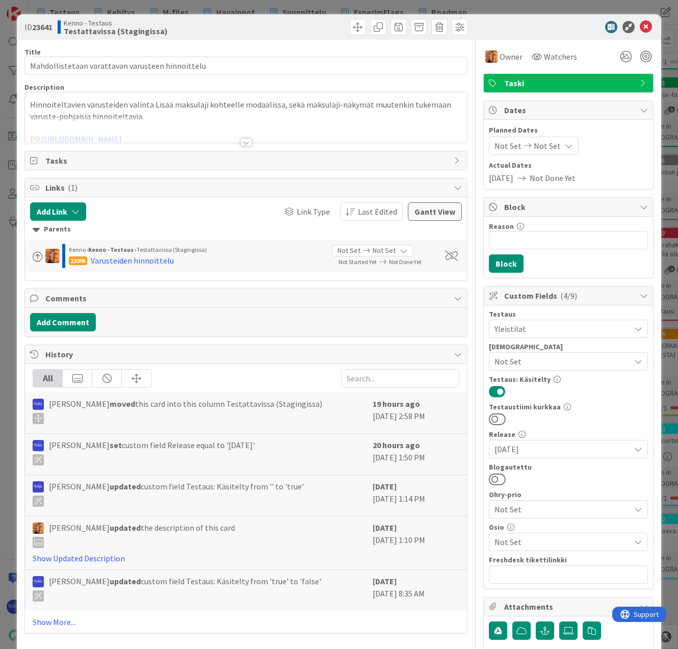
click at [243, 146] on div at bounding box center [246, 142] width 11 height 8
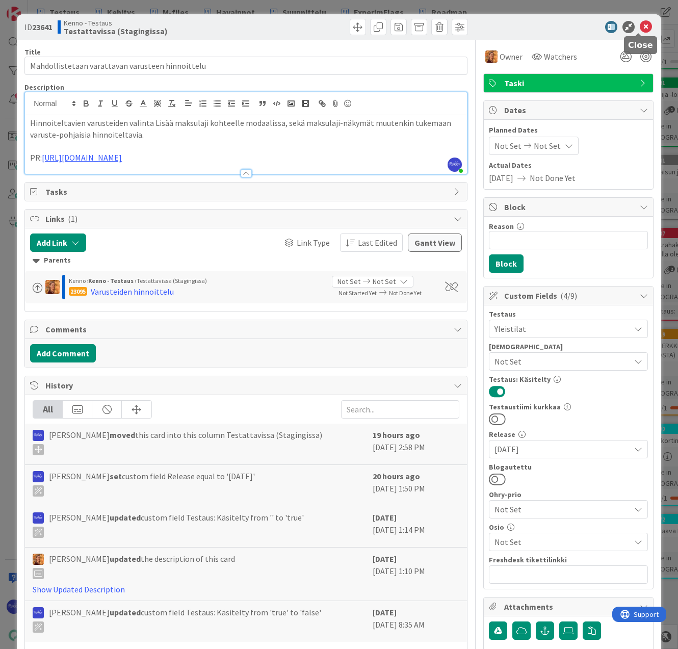
click at [640, 25] on icon at bounding box center [646, 27] width 12 height 12
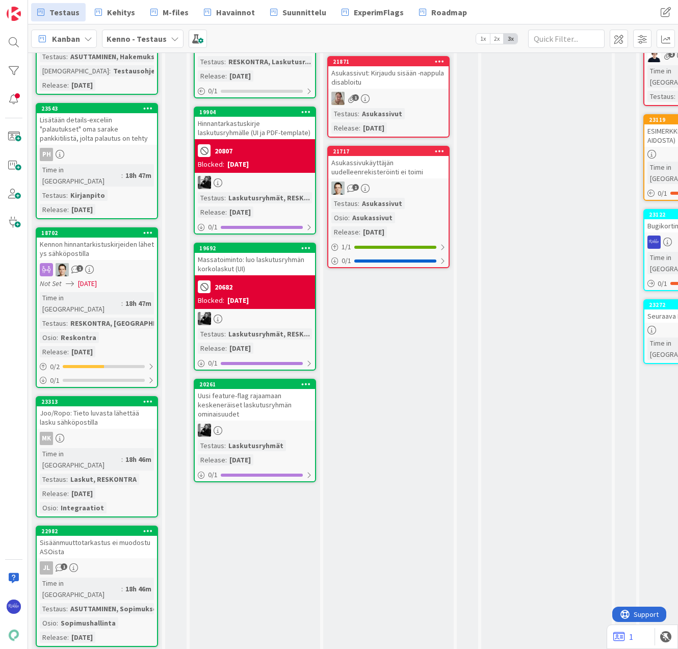
scroll to position [1286, 0]
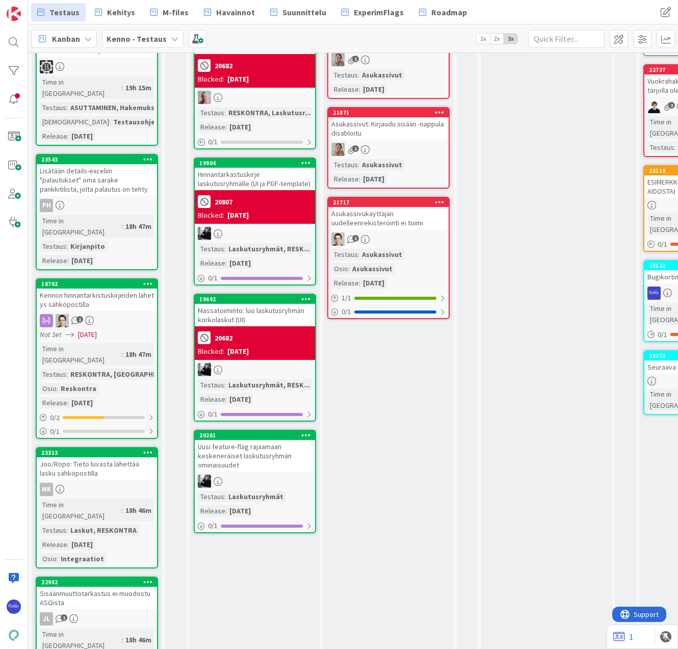
click at [104, 457] on div "Joo/Ropo: Tieto luvasta lähettää lasku sähköpostilla" at bounding box center [97, 468] width 120 height 22
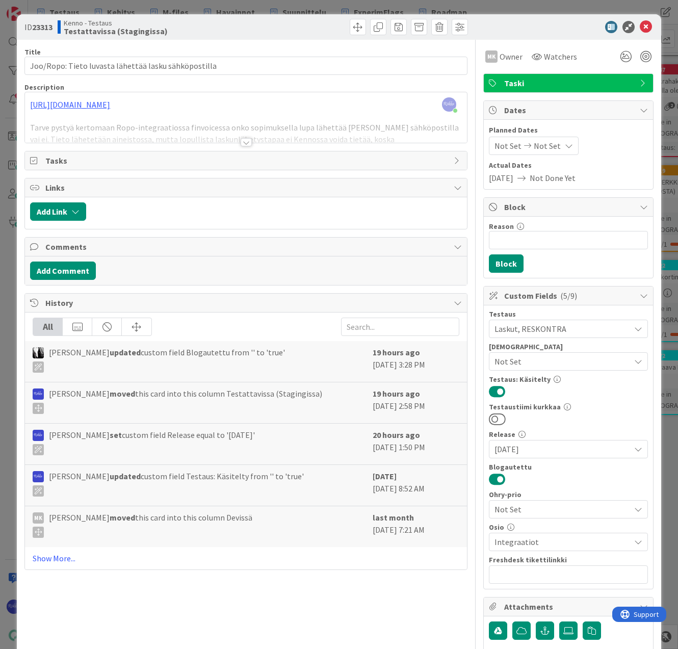
click at [243, 141] on div at bounding box center [246, 142] width 11 height 8
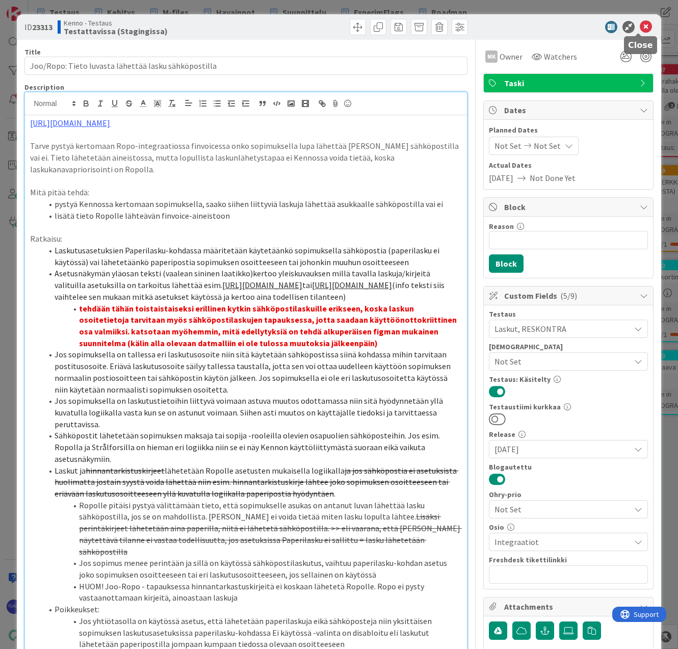
click at [640, 28] on icon at bounding box center [646, 27] width 12 height 12
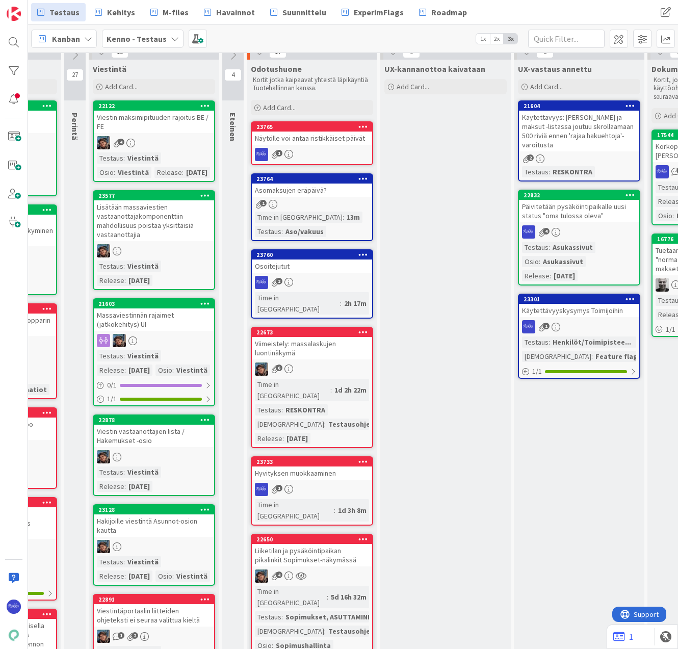
scroll to position [11, 395]
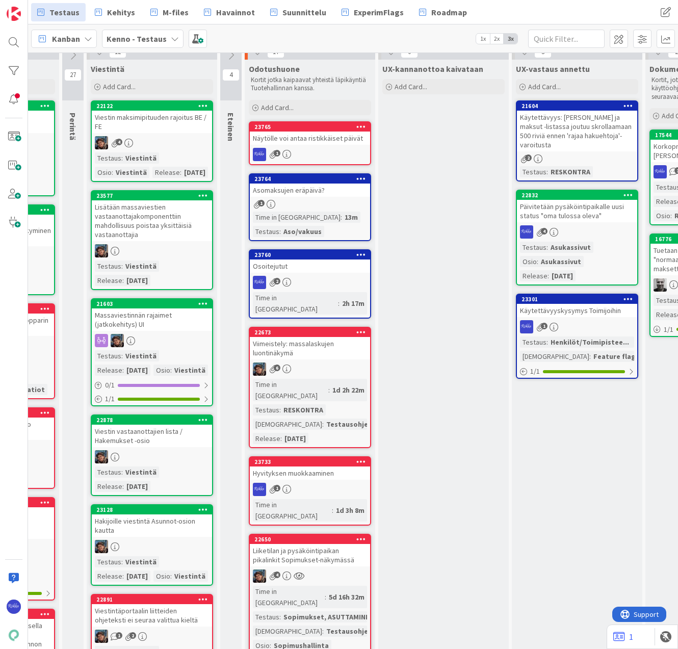
click at [309, 263] on div "Osoitejutut" at bounding box center [310, 266] width 120 height 13
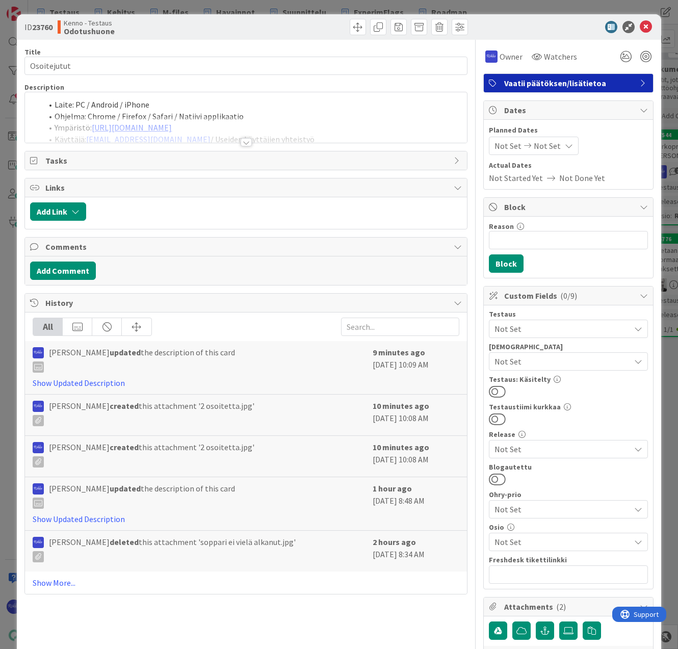
click at [242, 140] on div at bounding box center [246, 142] width 11 height 8
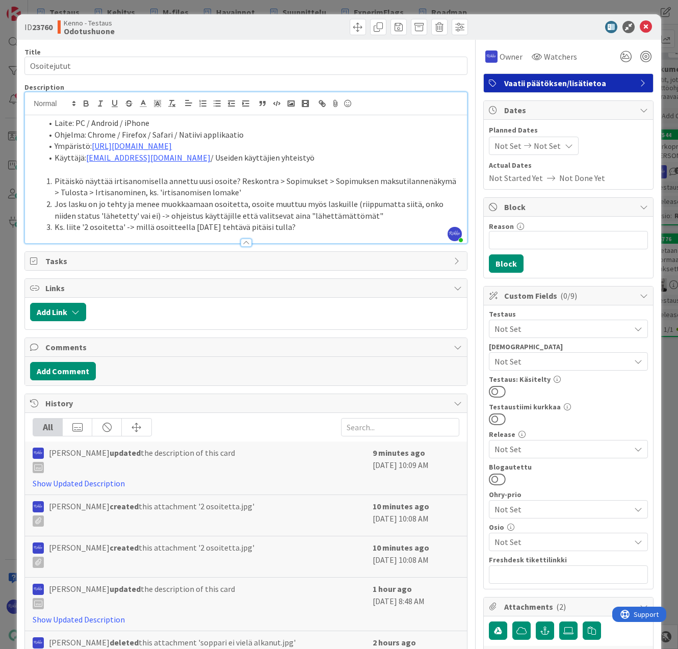
click at [319, 228] on li "Ks. liite '2 osoitetta' -> millä osoitteella [DATE] tehtävä pitäisi tulla?" at bounding box center [252, 227] width 420 height 12
drag, startPoint x: 405, startPoint y: 222, endPoint x: 51, endPoint y: 223, distance: 353.9
click at [51, 223] on li "Ks. liite '2 osoitetta' -> millä osoitteella [DATE] tehtävä pitäisi tulla? -> P…" at bounding box center [252, 227] width 420 height 12
click at [130, 103] on icon "button" at bounding box center [128, 103] width 9 height 9
click at [640, 25] on icon at bounding box center [646, 27] width 12 height 12
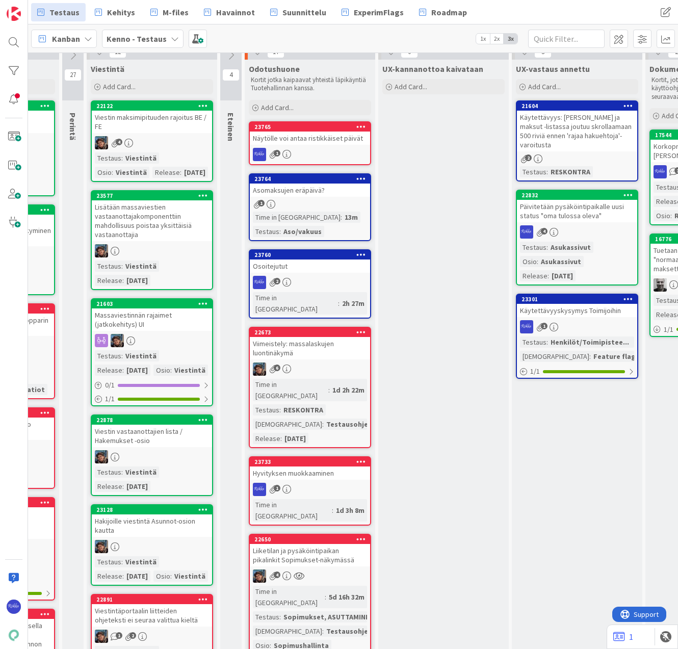
click at [305, 264] on div "Osoitejutut" at bounding box center [310, 266] width 120 height 13
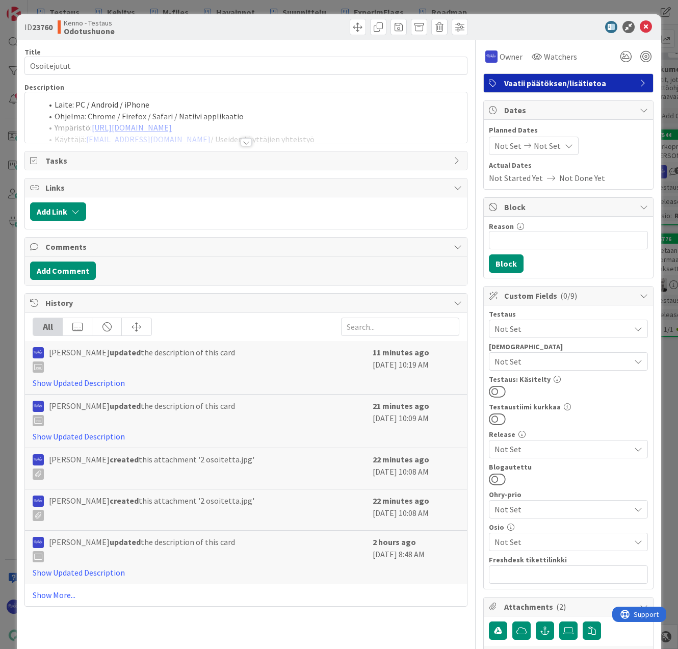
click at [243, 143] on div at bounding box center [246, 142] width 11 height 8
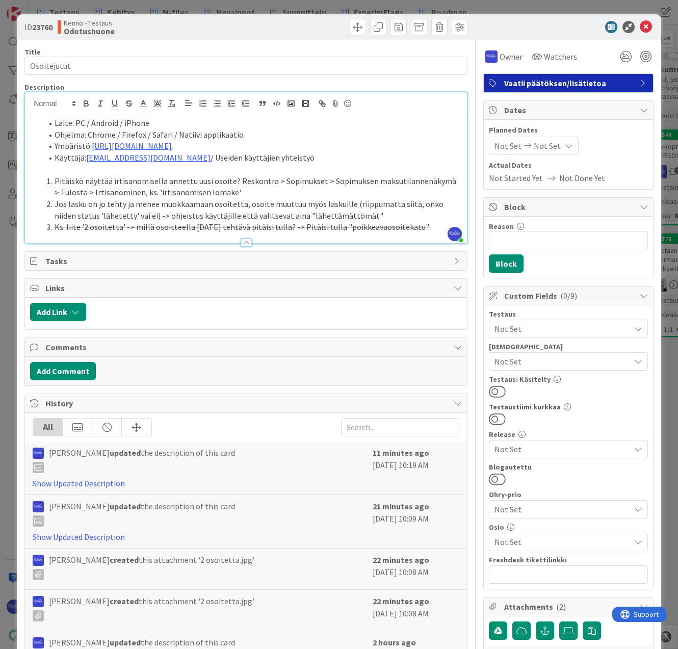
click at [256, 187] on li "Pitäiskö näyttää irtisanomisella annettu uusi osoite? Reskontra > Sopimukset > …" at bounding box center [252, 186] width 420 height 23
click at [289, 28] on div at bounding box center [358, 27] width 219 height 16
click at [640, 26] on icon at bounding box center [646, 27] width 12 height 12
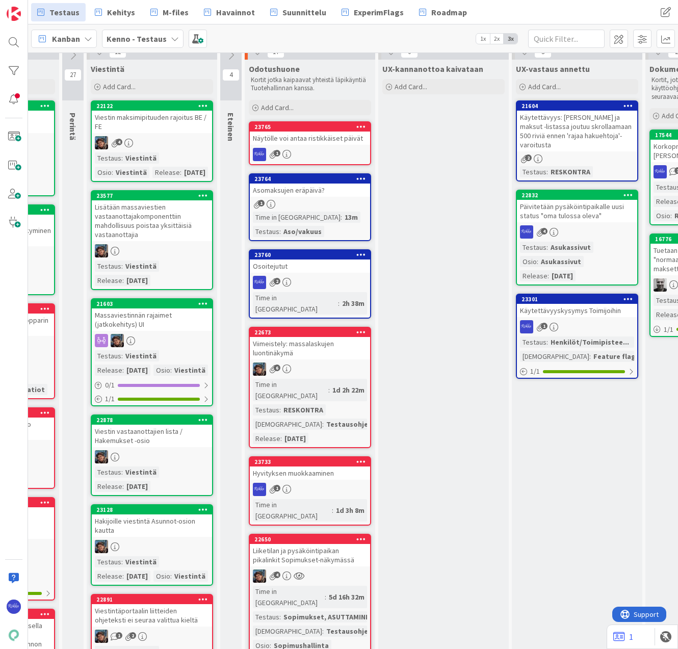
click at [309, 268] on div "Osoitejutut" at bounding box center [310, 266] width 120 height 13
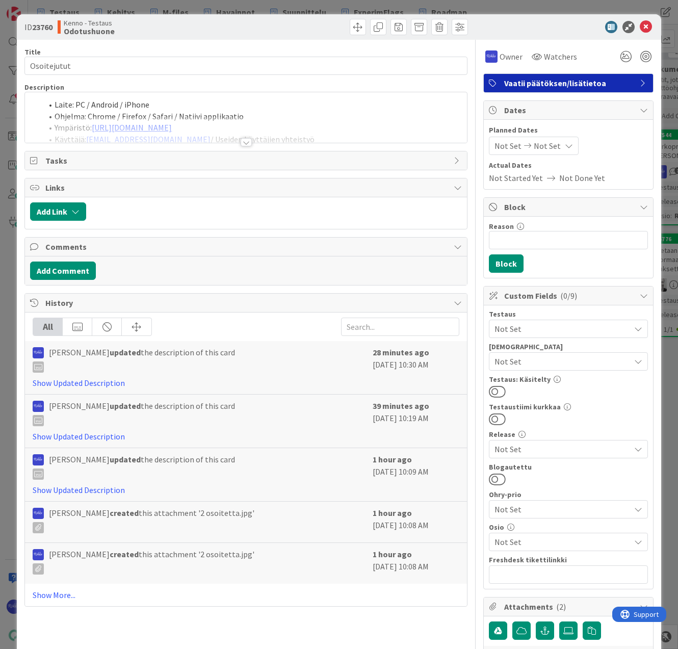
click at [242, 142] on div at bounding box center [246, 142] width 11 height 8
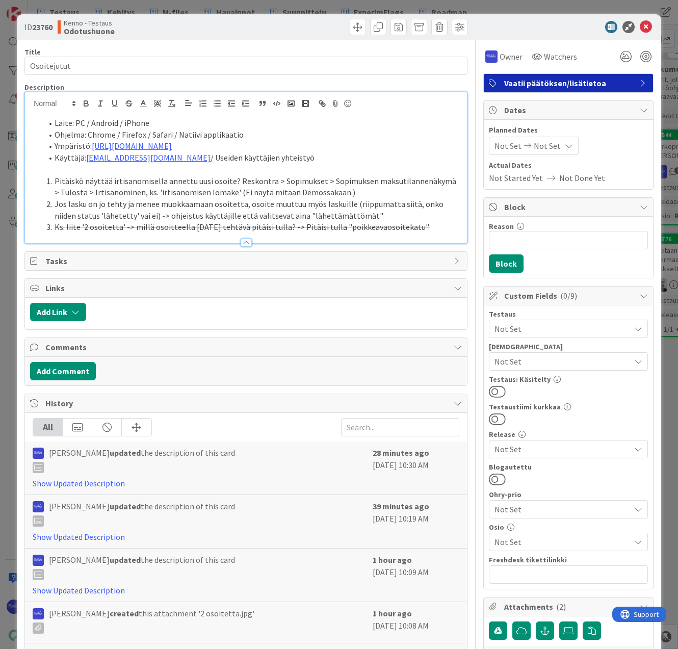
click at [378, 218] on li "Jos lasku on jo tehty ja menee muokkaamaan osoitetta, osoite muuttuu myös lasku…" at bounding box center [252, 209] width 420 height 23
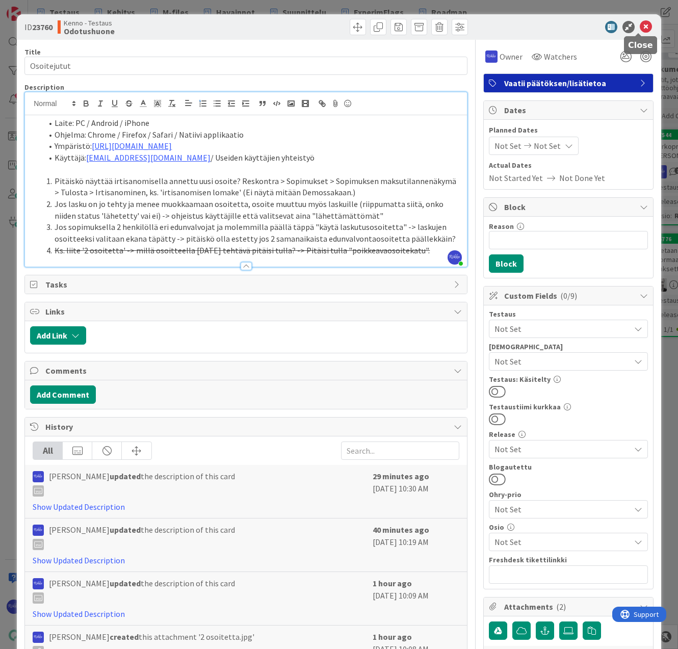
click at [640, 27] on icon at bounding box center [646, 27] width 12 height 12
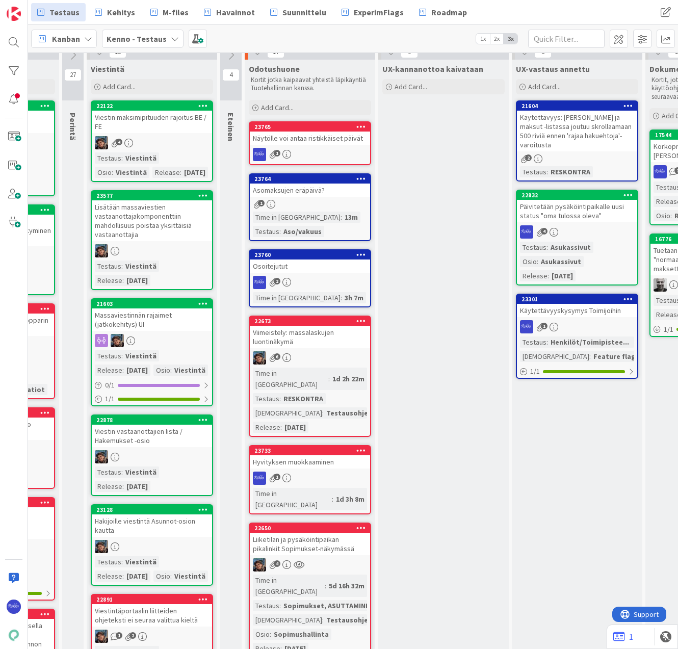
click at [319, 264] on div "Osoitejutut" at bounding box center [310, 266] width 120 height 13
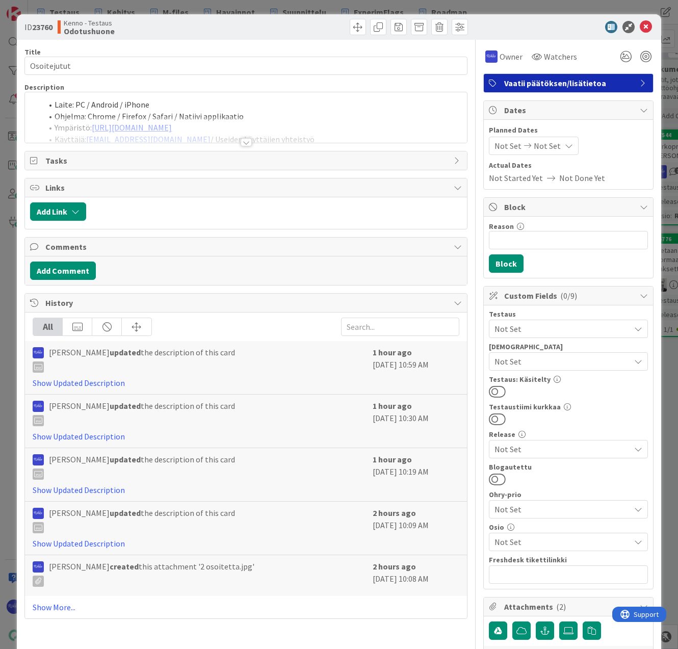
click at [241, 143] on div at bounding box center [246, 142] width 11 height 8
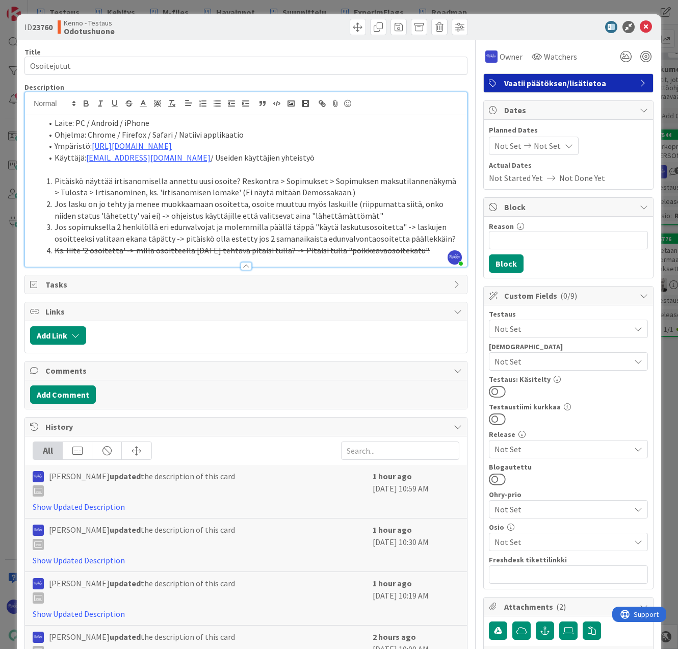
click at [348, 193] on li "Pitäiskö näyttää irtisanomisella annettu uusi osoite? Reskontra > Sopimukset > …" at bounding box center [252, 186] width 420 height 23
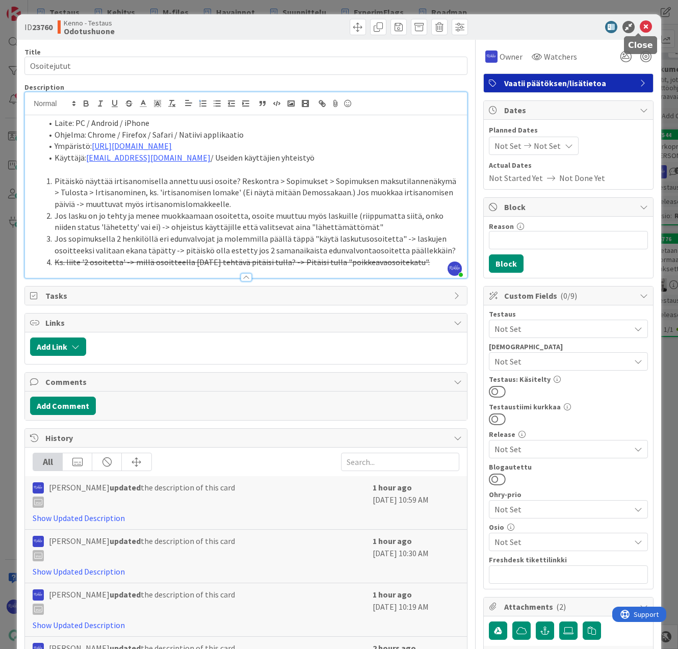
click at [640, 29] on icon at bounding box center [646, 27] width 12 height 12
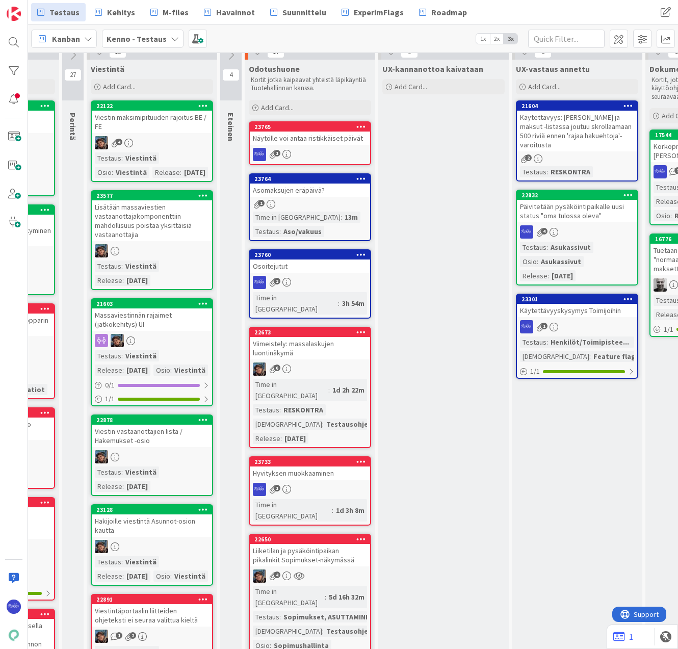
click at [306, 271] on div "Osoitejutut" at bounding box center [310, 266] width 120 height 13
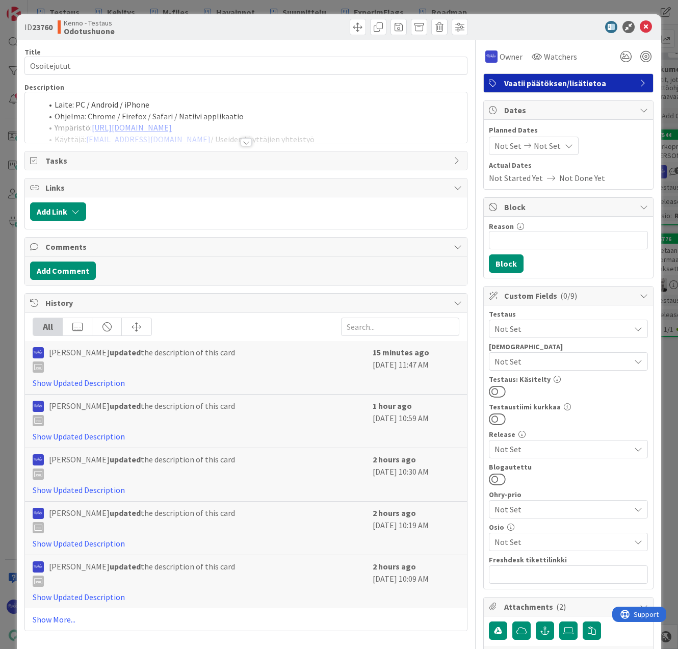
click at [241, 142] on div at bounding box center [246, 142] width 11 height 8
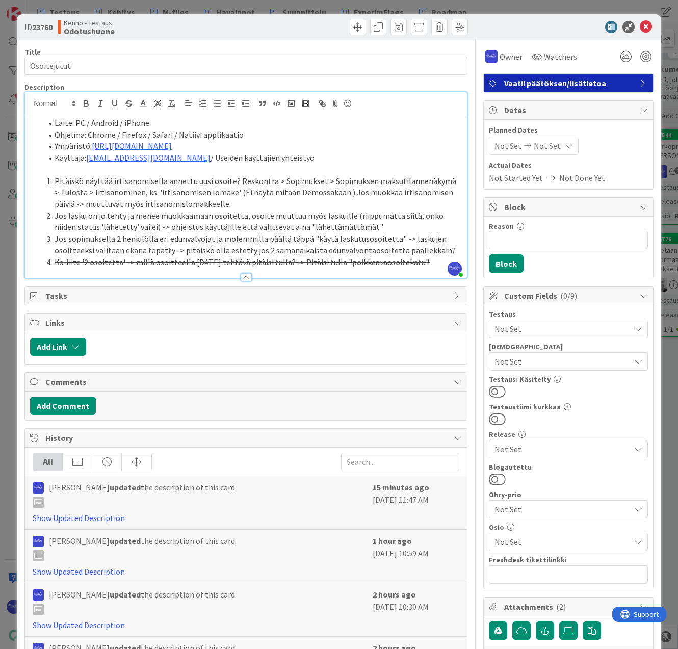
click at [374, 226] on li "Jos lasku on jo tehty ja menee muokkaamaan osoitetta, osoite muuttuu myös lasku…" at bounding box center [252, 221] width 420 height 23
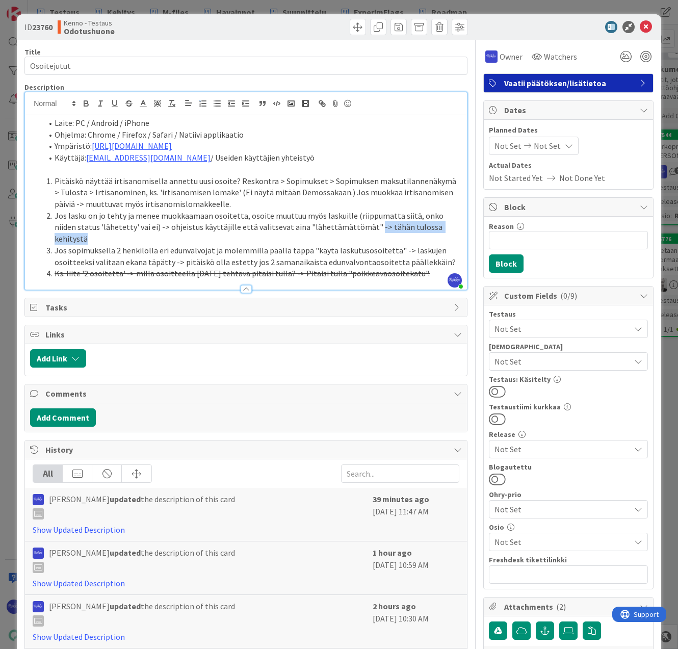
drag, startPoint x: 341, startPoint y: 227, endPoint x: 442, endPoint y: 227, distance: 100.5
click at [442, 227] on li "Jos lasku on jo tehty ja menee muokkaamaan osoitetta, osoite muuttuu myös lasku…" at bounding box center [252, 227] width 420 height 35
copy li "-> tähän tulossa kehitystä"
click at [448, 250] on li "Jos sopimuksella 2 henkilöllä eri edunvalvojat ja molemmilla päällä täppä "käyt…" at bounding box center [252, 256] width 420 height 23
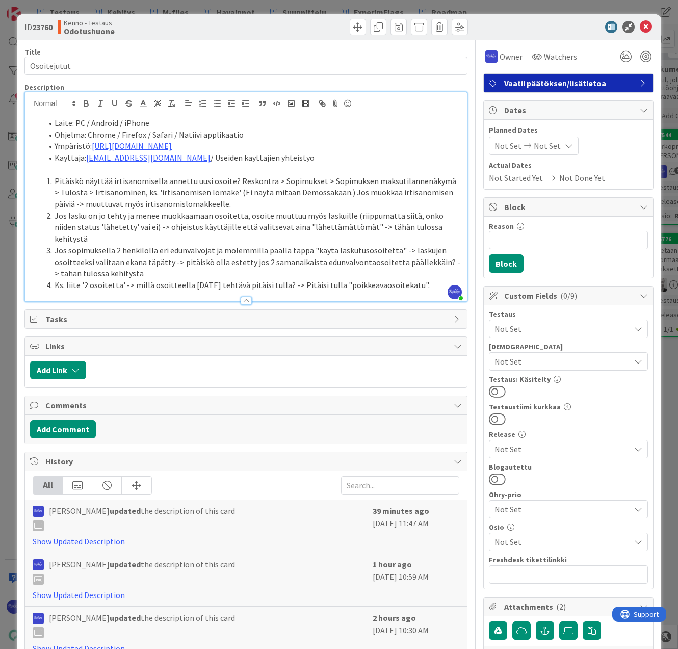
click at [250, 201] on li "Pitäiskö näyttää irtisanomisella annettu uusi osoite? Reskontra > Sopimukset > …" at bounding box center [252, 192] width 420 height 35
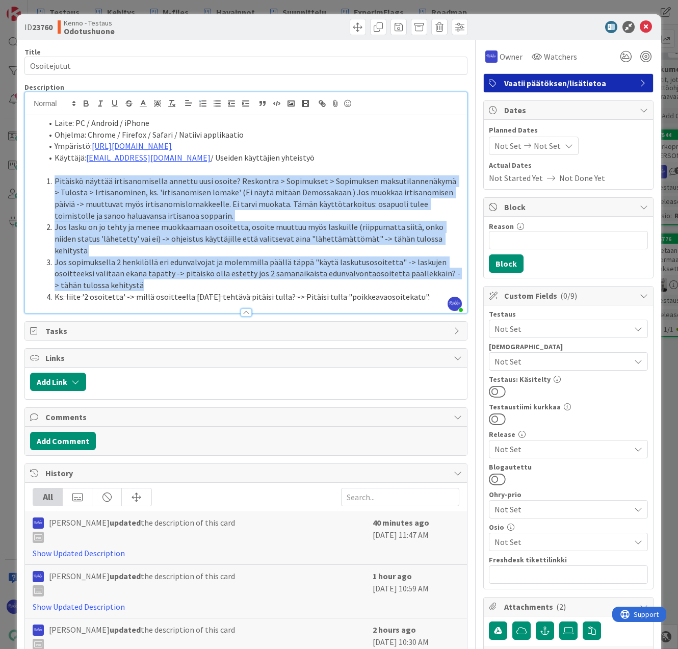
drag, startPoint x: 140, startPoint y: 268, endPoint x: 55, endPoint y: 182, distance: 121.2
click at [55, 182] on ol "Pitäiskö näyttää irtisanomisella annettu uusi osoite? Reskontra > Sopimukset > …" at bounding box center [246, 238] width 432 height 127
click at [130, 102] on icon "button" at bounding box center [128, 103] width 9 height 9
click at [207, 200] on s "Pitäiskö näyttää irtisanomisella annettu uusi osoite? Reskontra > Sopimukset > …" at bounding box center [256, 198] width 403 height 45
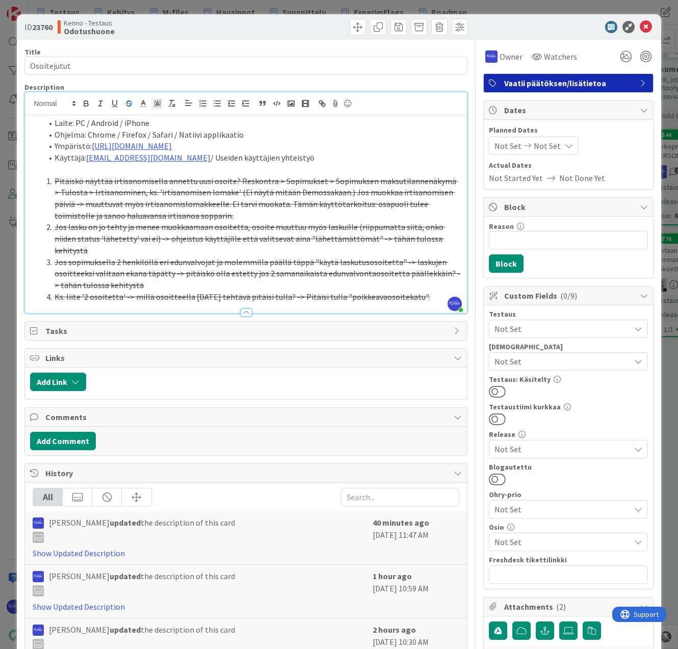
click at [277, 22] on div at bounding box center [358, 27] width 219 height 16
click at [423, 291] on li "Ks. liite '2 osoitetta' -> millä osoitteella [DATE] tehtävä pitäisi tulla? -> P…" at bounding box center [252, 297] width 420 height 12
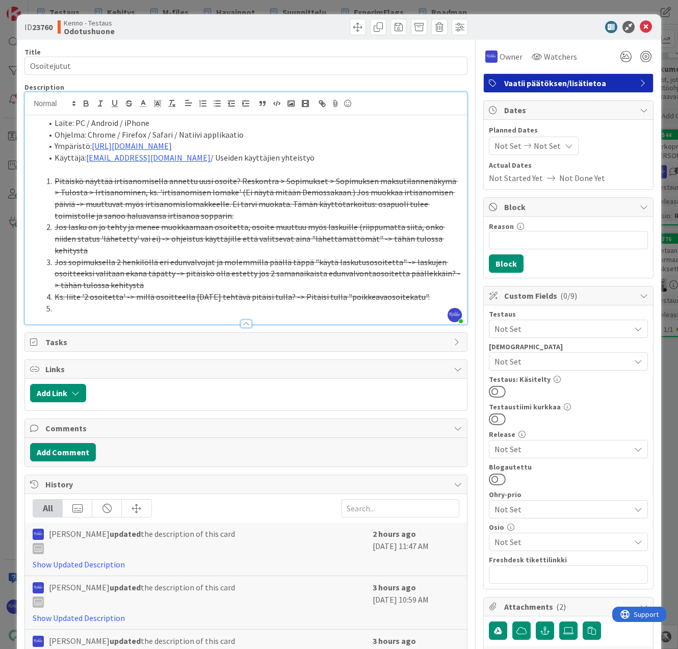
click at [65, 303] on li at bounding box center [252, 309] width 420 height 12
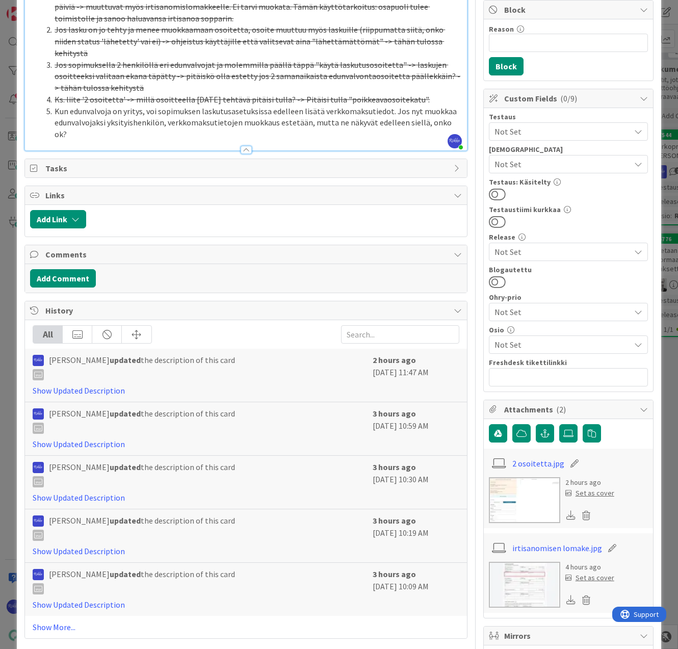
scroll to position [204, 0]
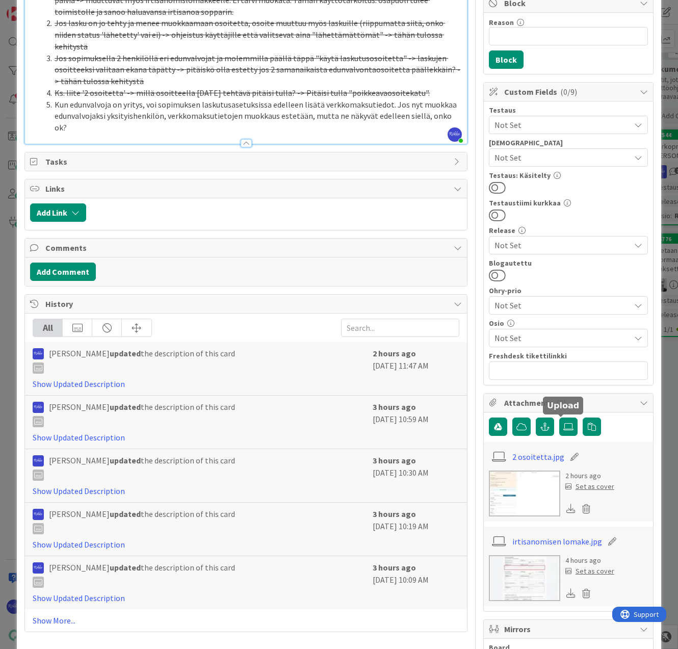
click at [563, 428] on icon at bounding box center [568, 427] width 10 height 8
click at [559, 418] on input "file" at bounding box center [559, 418] width 0 height 0
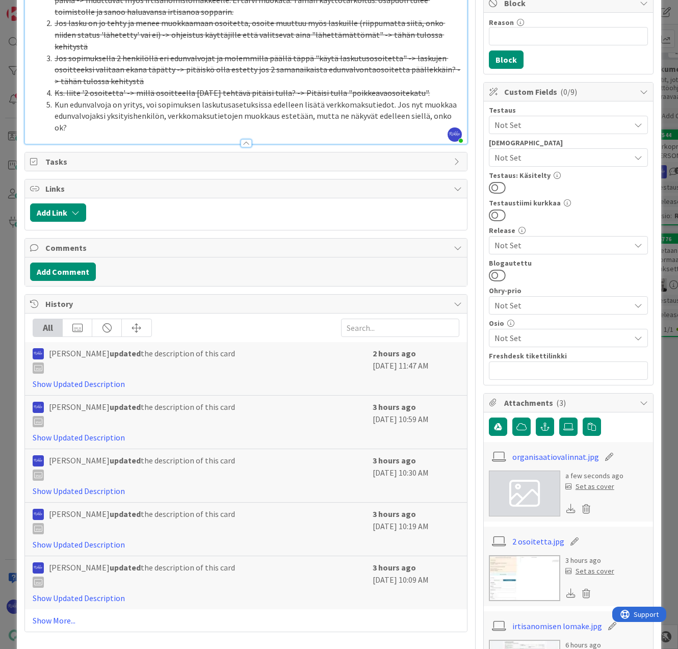
click at [55, 99] on li "Kun edunvalvoja on yritys, voi sopimuksen laskutusasetuksissa edelleen lisätä v…" at bounding box center [252, 116] width 420 height 35
click at [393, 99] on li ""Kun edunvalvoja on yritys, voi sopimuksen laskutusasetuksissa edelleen lisätä …" at bounding box center [252, 116] width 420 height 35
click at [408, 99] on li ""Kun edunvalvoja on yritys, voi sopimuksen laskutusasetuksissa edelleen lisätä …" at bounding box center [252, 116] width 420 height 35
click at [140, 105] on li ""Kun edunvalvoja on yritys, voi sopimuksen laskutusasetuksissa edelleen lisätä …" at bounding box center [252, 116] width 420 height 35
click at [266, 107] on li ""Kun edunvalvoja on yritys, voi sopimuksen laskutusasetuksissa edelleen lisätä …" at bounding box center [252, 116] width 420 height 35
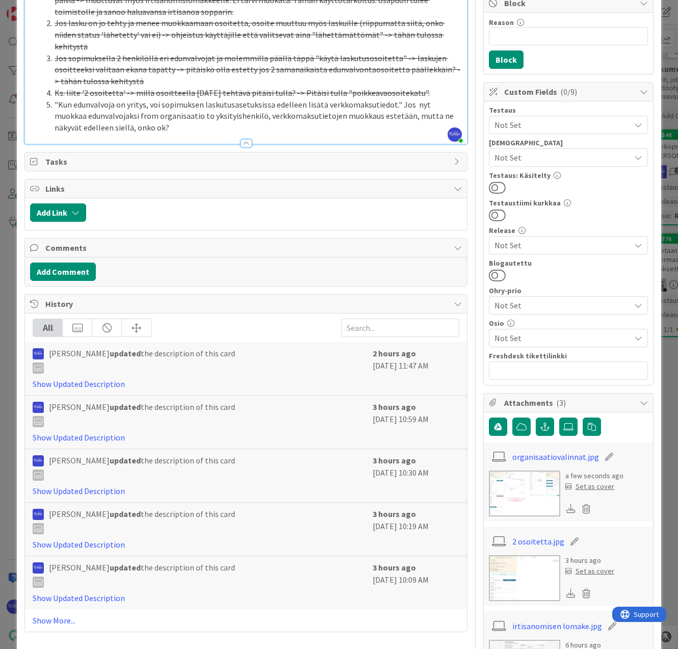
click at [174, 116] on li ""Kun edunvalvoja on yritys, voi sopimuksen laskutusasetuksissa edelleen lisätä …" at bounding box center [252, 116] width 420 height 35
click at [245, 139] on div at bounding box center [246, 143] width 11 height 8
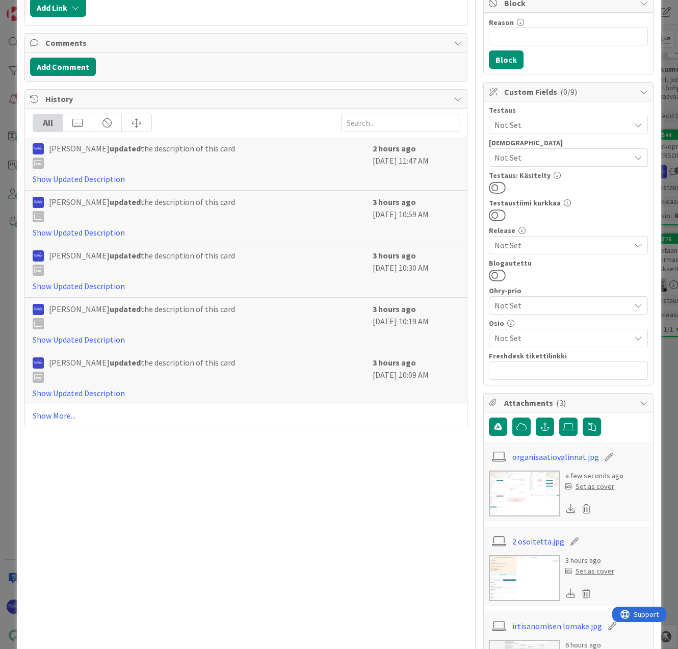
scroll to position [0, 0]
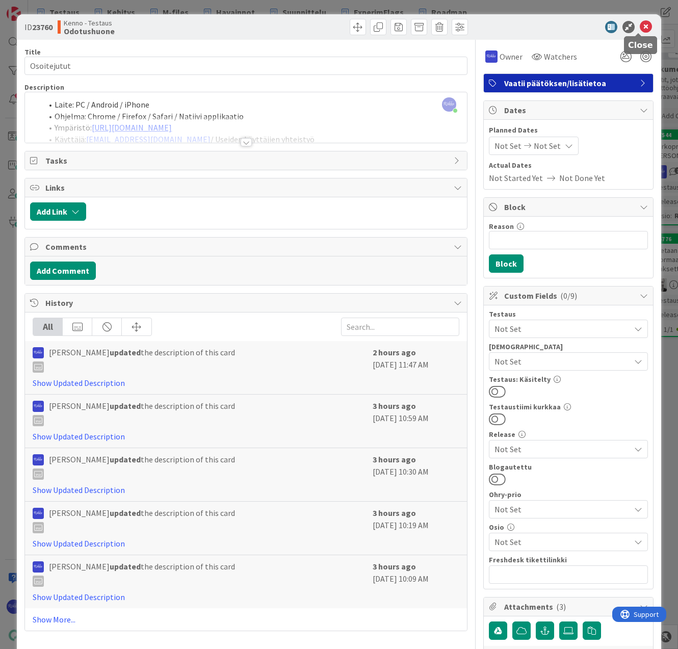
click at [641, 27] on icon at bounding box center [646, 27] width 12 height 12
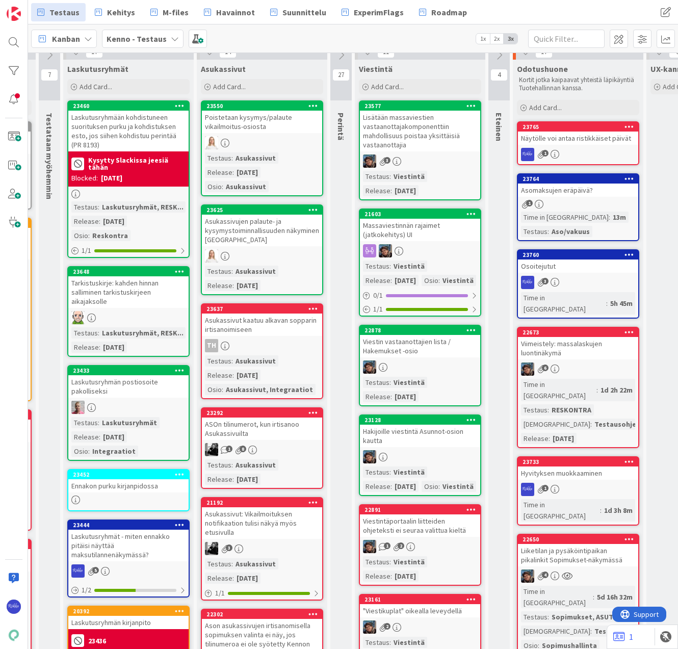
scroll to position [11, 0]
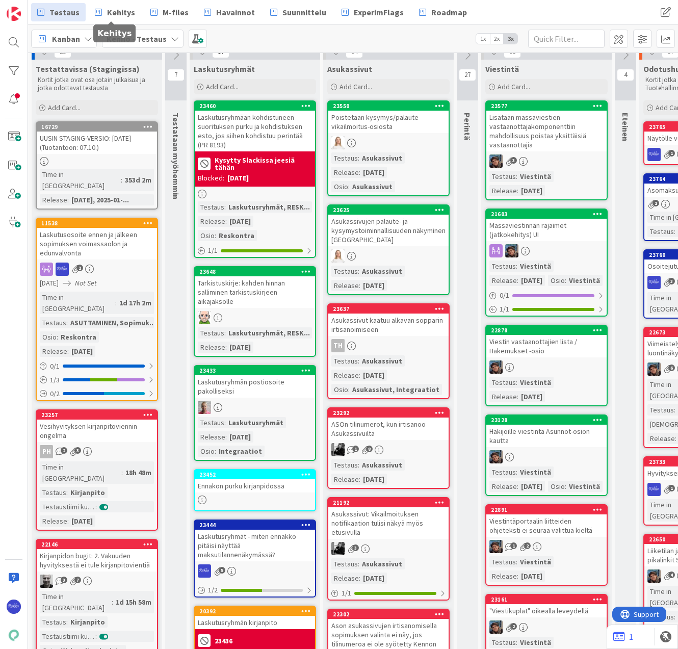
click at [116, 7] on span "Kehitys" at bounding box center [121, 12] width 28 height 12
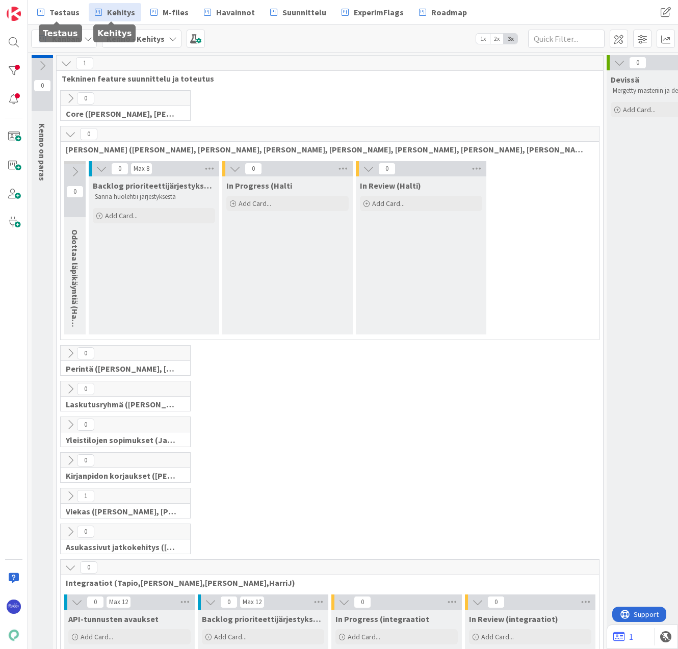
click at [64, 8] on span "Testaus" at bounding box center [64, 12] width 30 height 12
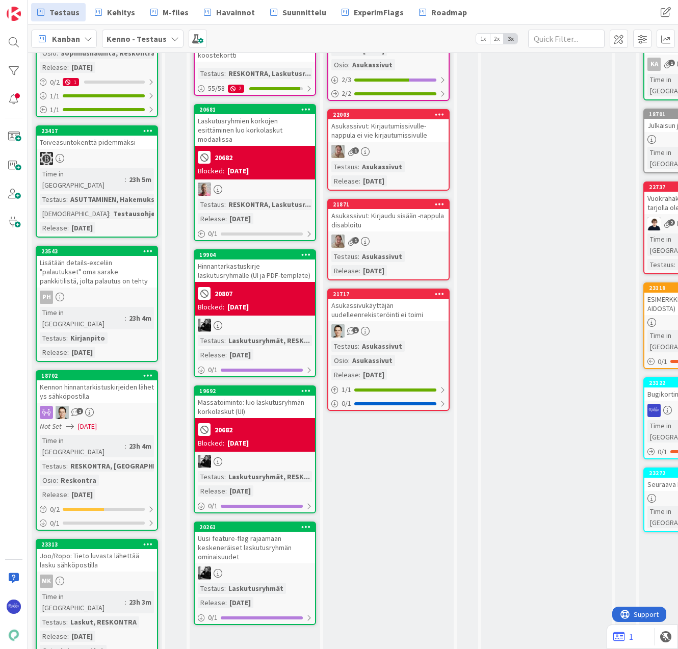
scroll to position [1326, 0]
